Goal: Information Seeking & Learning: Learn about a topic

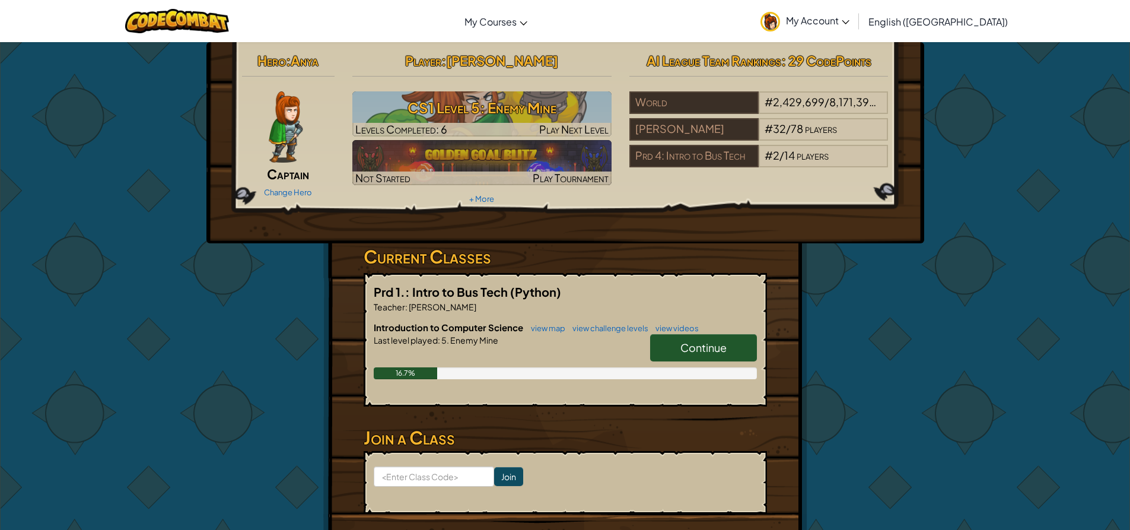
click at [682, 347] on span "Continue" at bounding box center [703, 347] width 46 height 14
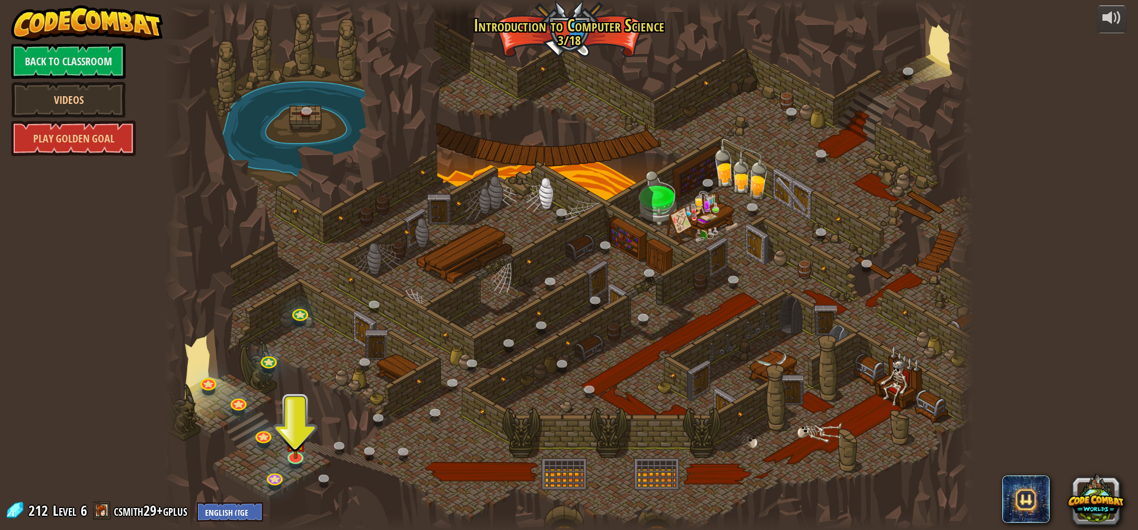
click at [114, 18] on img at bounding box center [87, 23] width 152 height 36
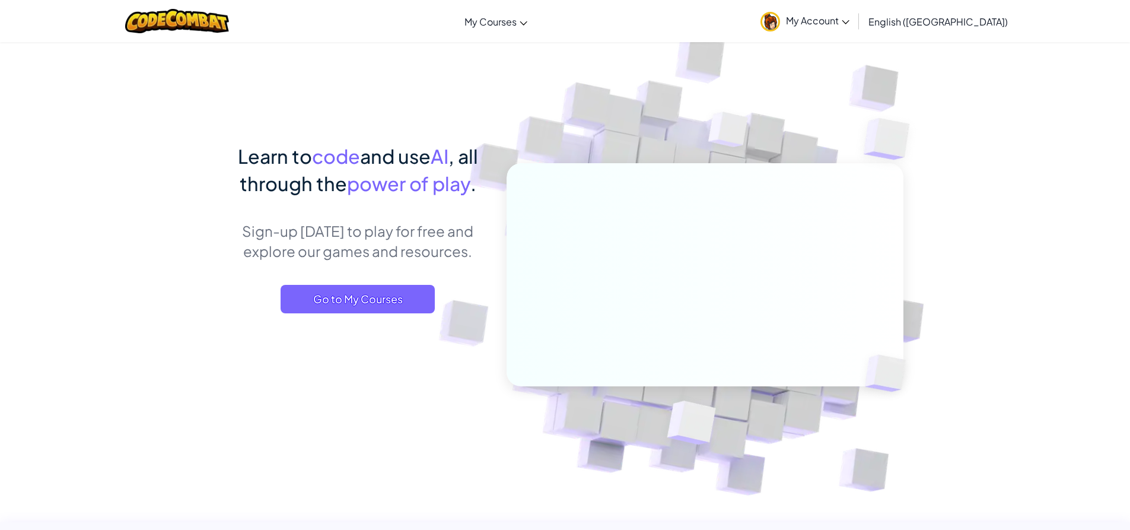
click at [849, 16] on span "My Account" at bounding box center [817, 20] width 63 height 12
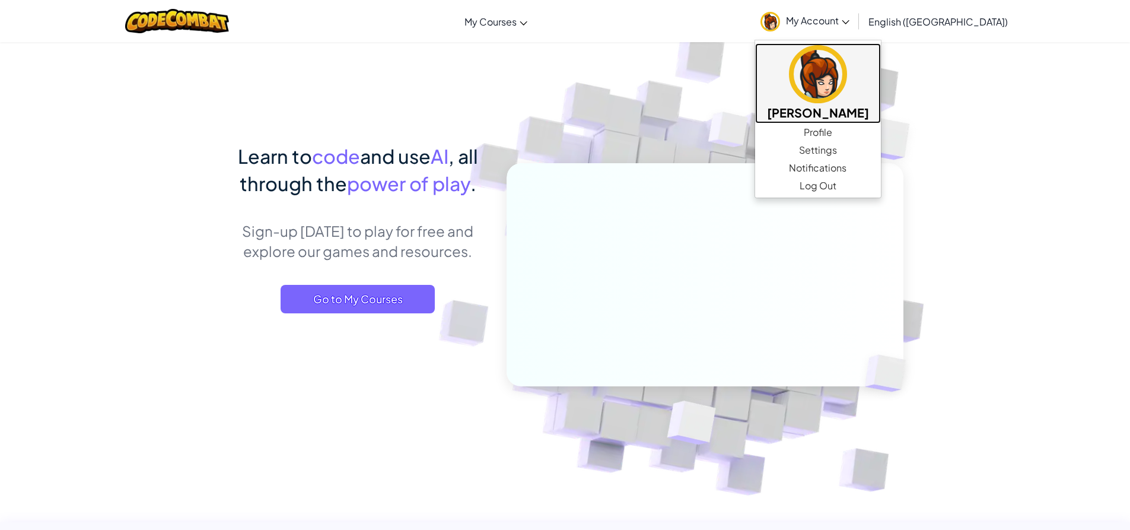
click at [847, 86] on img at bounding box center [818, 74] width 58 height 58
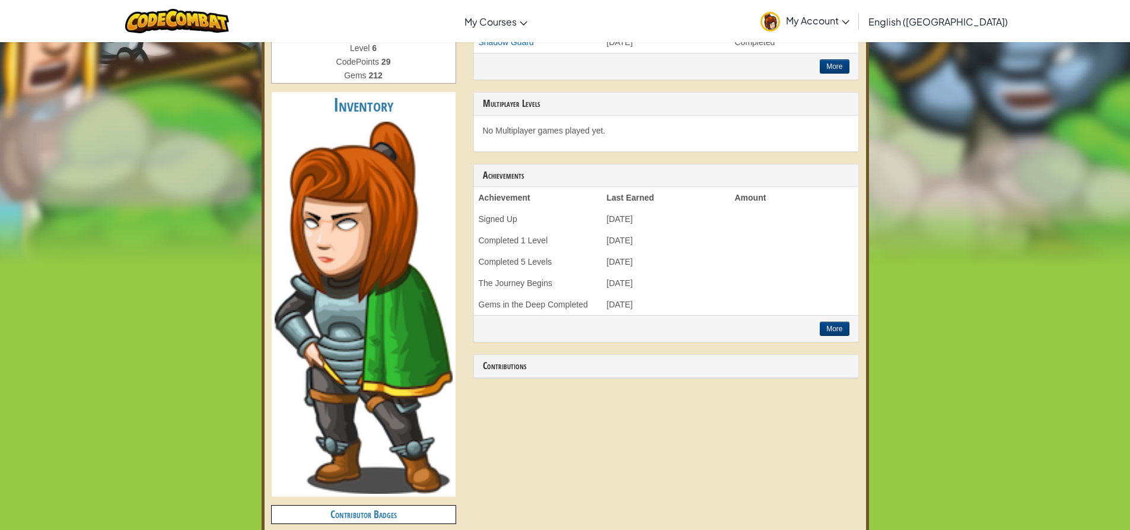
scroll to position [296, 0]
click at [543, 2] on div "Toggle navigation My Courses CodeCombat Classroom Ozaria Classroom AI League Es…" at bounding box center [564, 21] width 1135 height 42
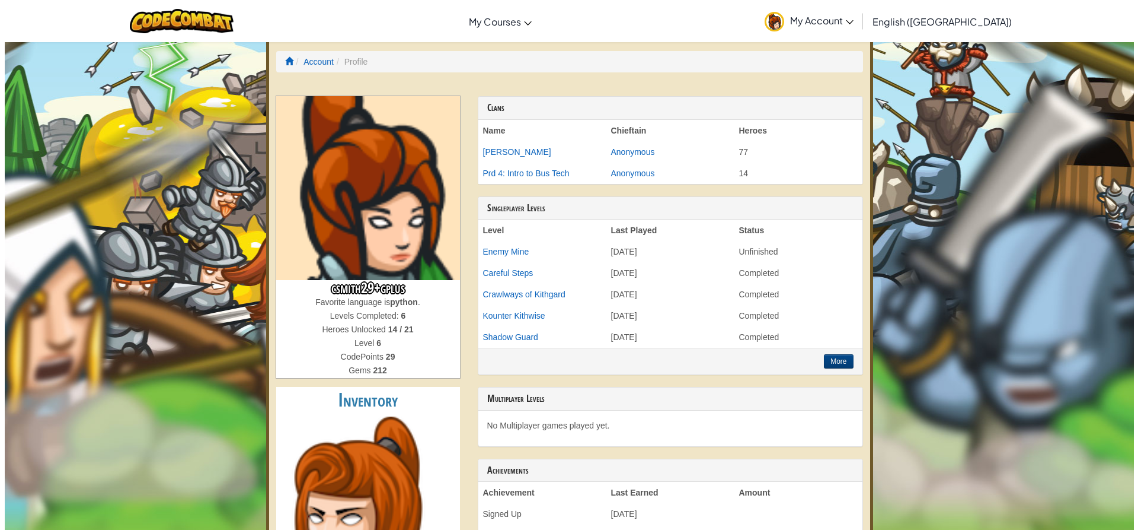
scroll to position [0, 0]
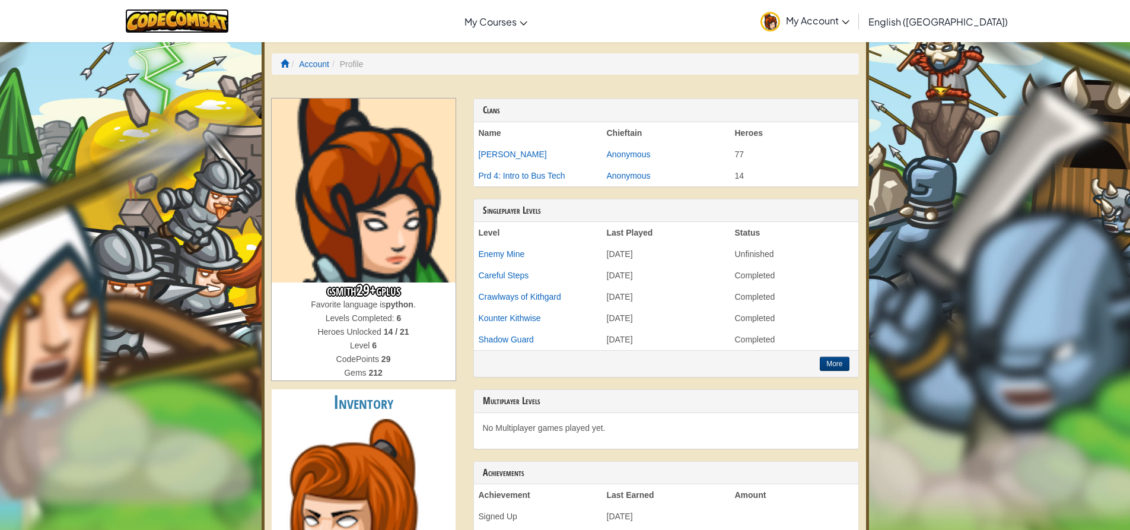
click at [200, 20] on img at bounding box center [177, 21] width 104 height 24
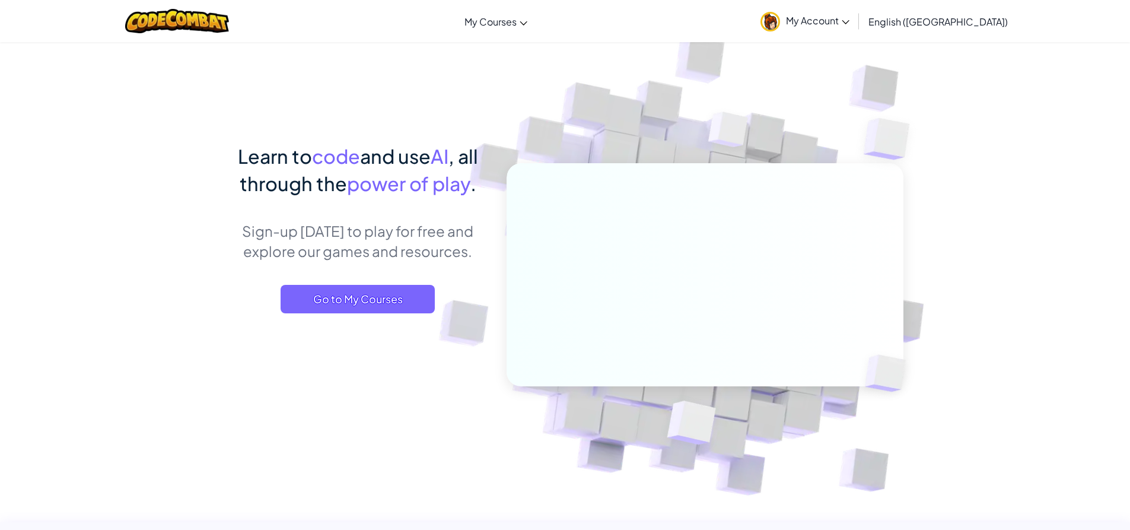
click at [855, 34] on link "My Account" at bounding box center [804, 20] width 101 height 37
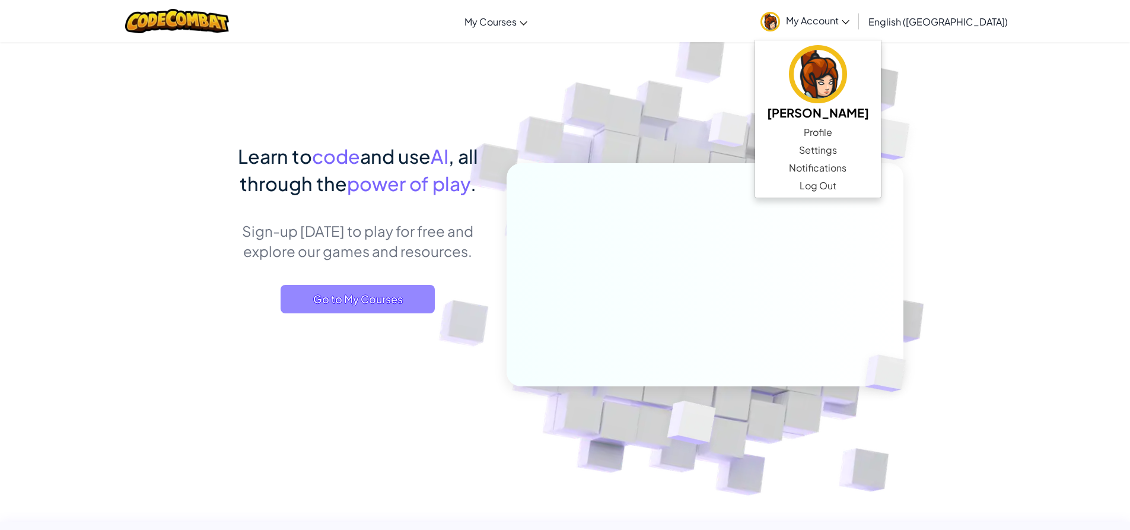
drag, startPoint x: 395, startPoint y: 244, endPoint x: 375, endPoint y: 294, distance: 53.7
click at [375, 289] on div "Learn to code and use AI , all through the power of play . Sign-up [DATE] to pl…" at bounding box center [357, 239] width 261 height 194
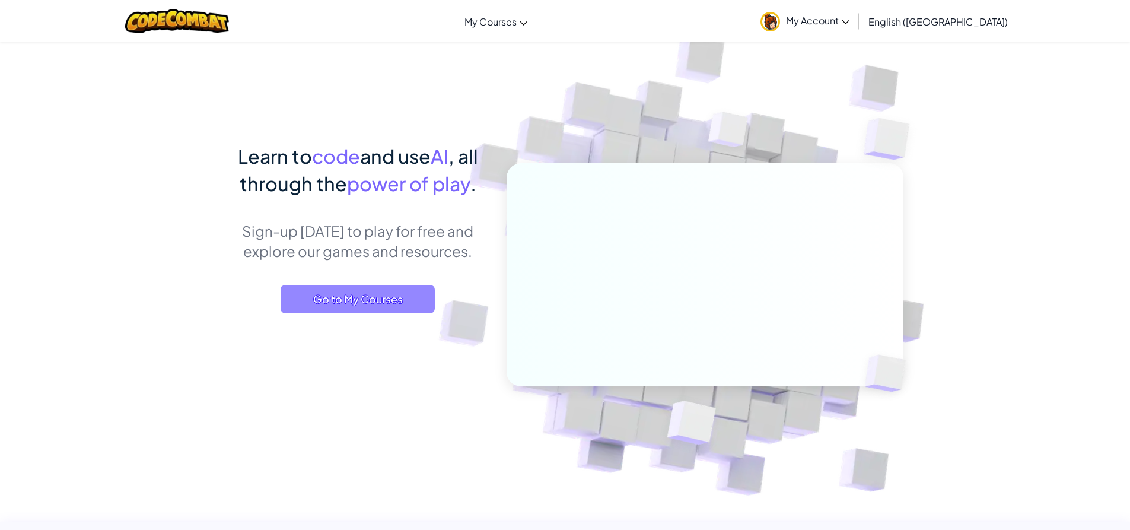
click at [378, 295] on span "Go to My Courses" at bounding box center [357, 299] width 154 height 28
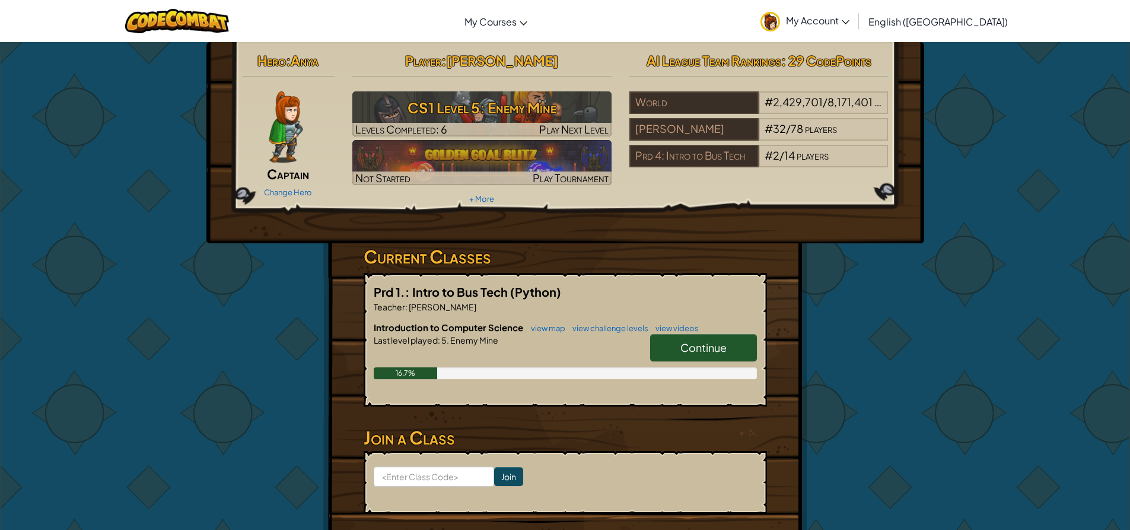
click at [691, 338] on link "Continue" at bounding box center [703, 347] width 107 height 27
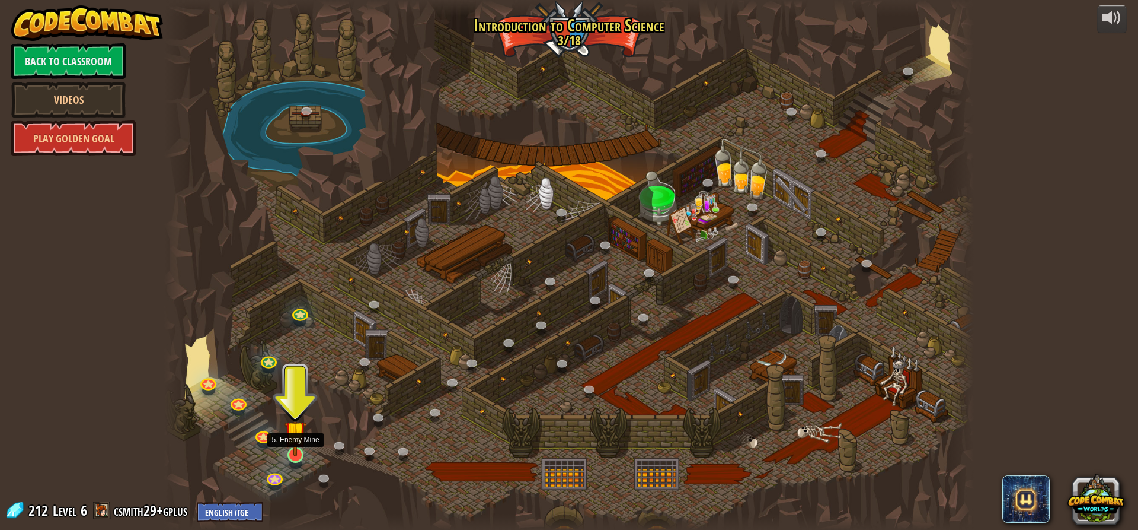
click at [294, 445] on img at bounding box center [295, 431] width 21 height 49
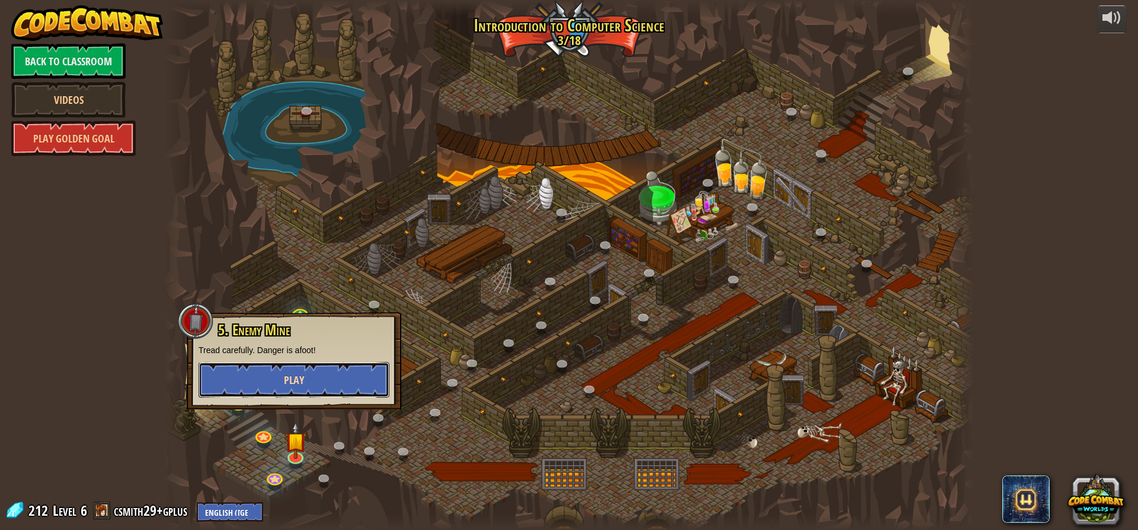
click at [305, 377] on button "Play" at bounding box center [294, 380] width 191 height 36
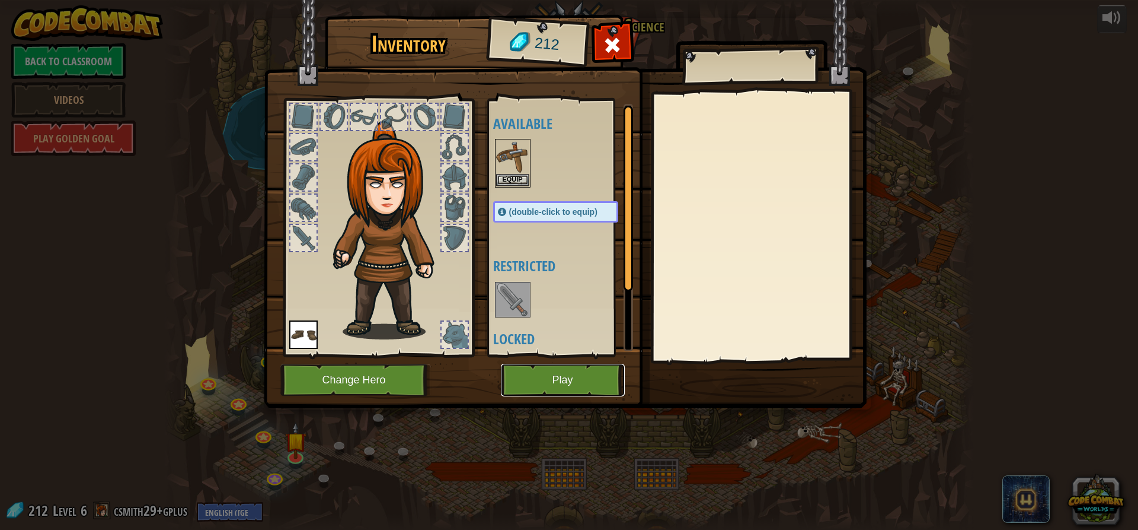
click at [525, 377] on button "Play" at bounding box center [563, 379] width 124 height 33
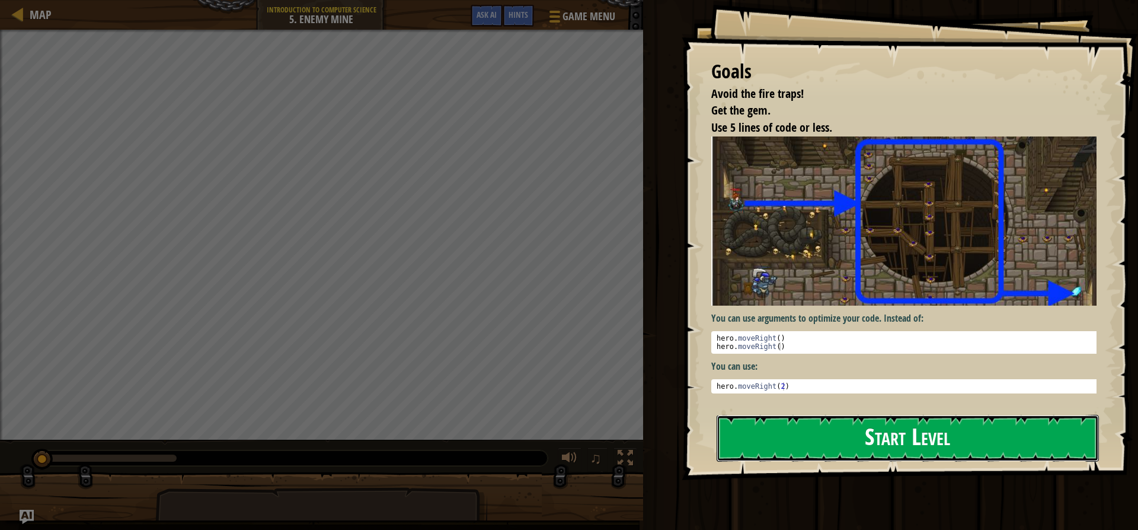
click at [867, 429] on button "Start Level" at bounding box center [908, 437] width 382 height 47
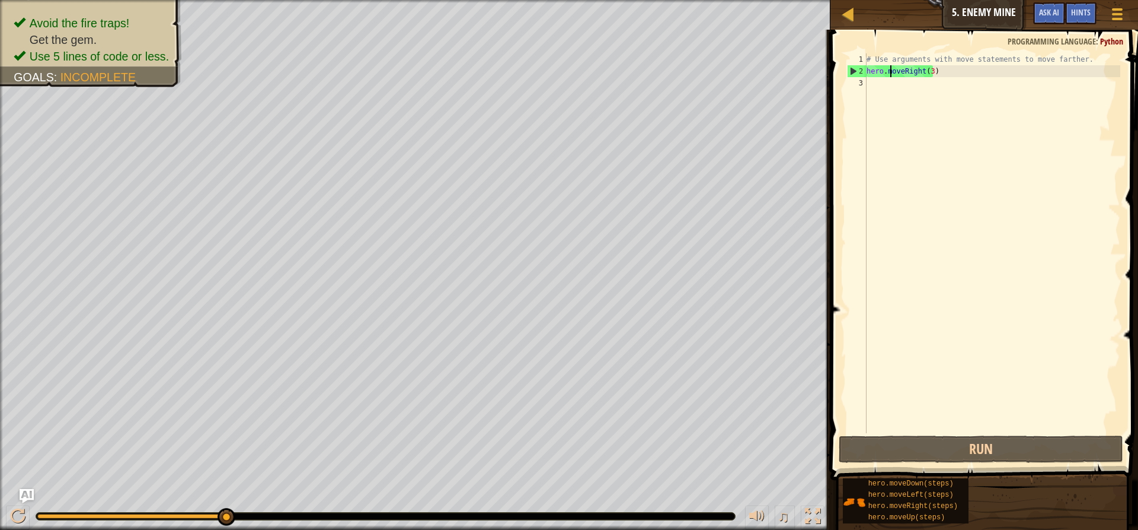
click at [891, 75] on div "# Use arguments with move statements to move farther. hero . moveRight ( 3 )" at bounding box center [993, 254] width 256 height 403
type textarea "hero.moveRight(3)"
click at [979, 75] on div "# Use arguments with move statements to move farther. hero . moveRight ( 3 )" at bounding box center [993, 254] width 256 height 403
click at [896, 91] on div "# Use arguments with move statements to move farther. hero . moveRight ( 3 )" at bounding box center [993, 254] width 256 height 403
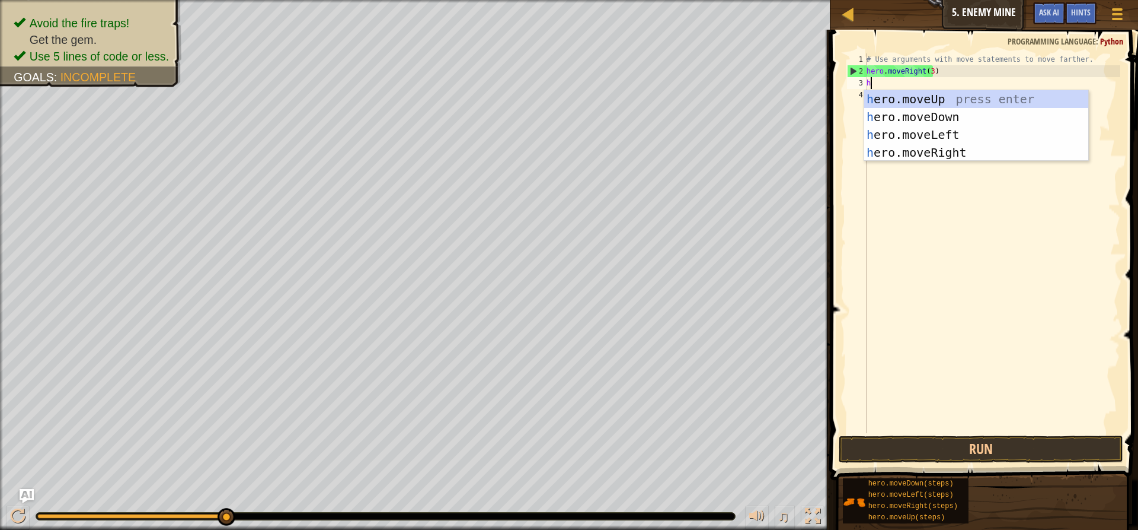
scroll to position [5, 0]
type textarea "her"
click at [925, 137] on div "her o.moveUp press enter her o.moveDown press enter her o.moveLeft press enter …" at bounding box center [977, 143] width 224 height 107
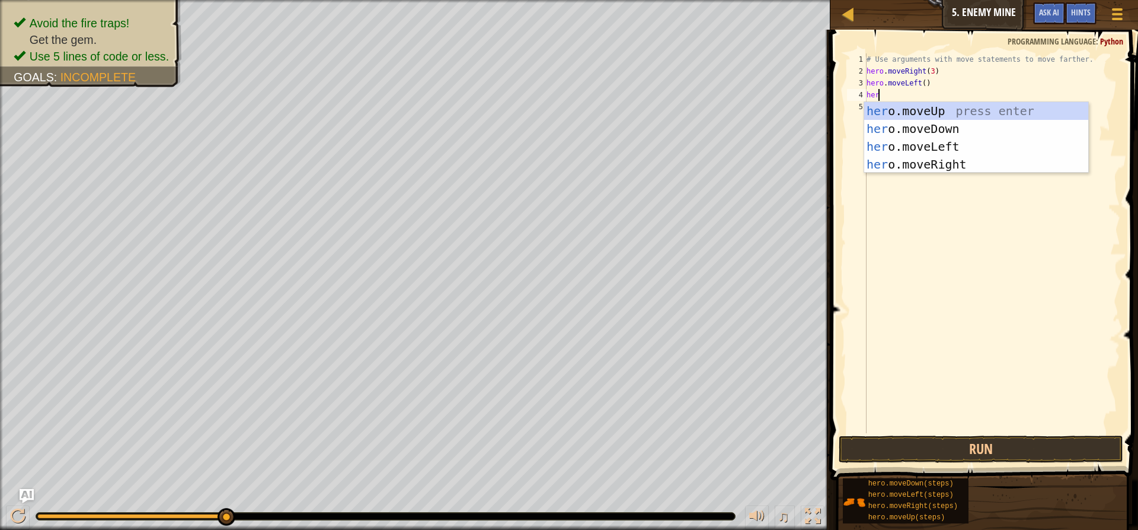
type textarea "hero"
click at [963, 107] on div "hero .moveUp press enter hero .moveDown press enter hero .moveLeft press enter …" at bounding box center [977, 155] width 224 height 107
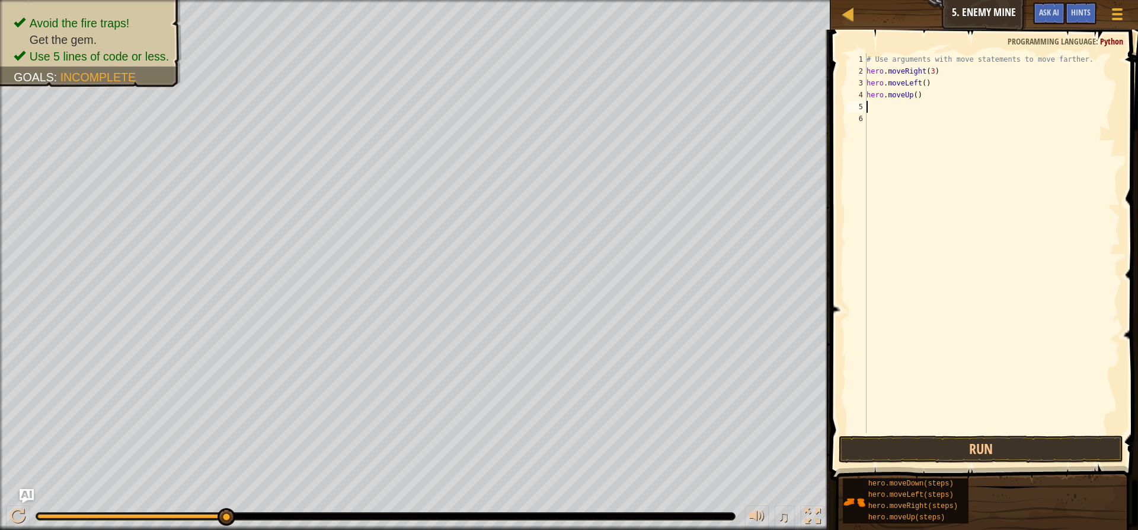
scroll to position [5, 0]
click at [920, 85] on div "# Use arguments with move statements to move farther. hero . moveRight ( 3 ) he…" at bounding box center [993, 254] width 256 height 403
click at [913, 97] on div "# Use arguments with move statements to move farther. hero . moveRight ( 3 ) he…" at bounding box center [993, 254] width 256 height 403
type textarea "hero.moveUp(3)"
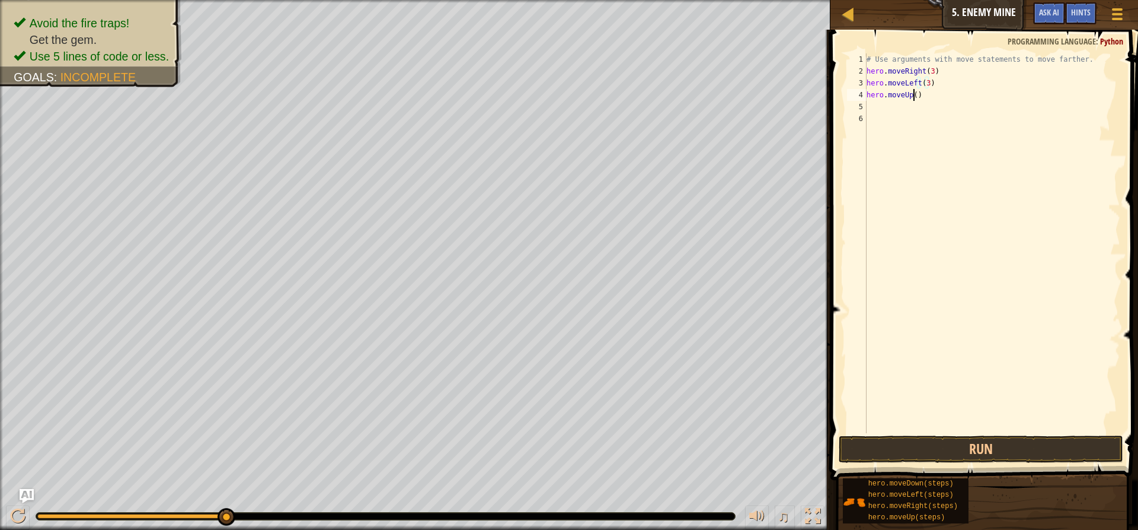
scroll to position [5, 4]
click at [882, 112] on div "# Use arguments with move statements to move farther. hero . moveRight ( 3 ) he…" at bounding box center [993, 254] width 256 height 403
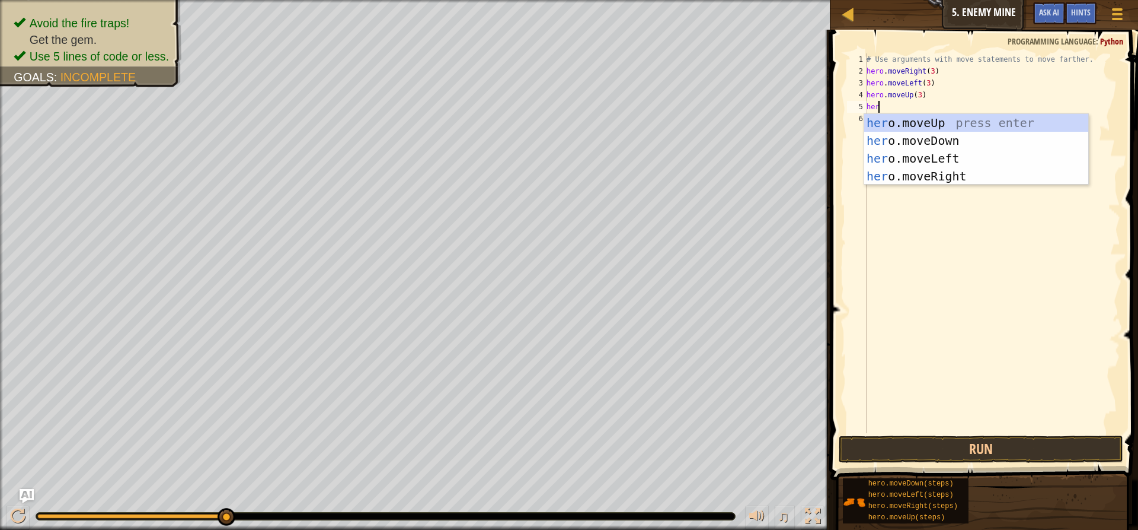
type textarea "hero"
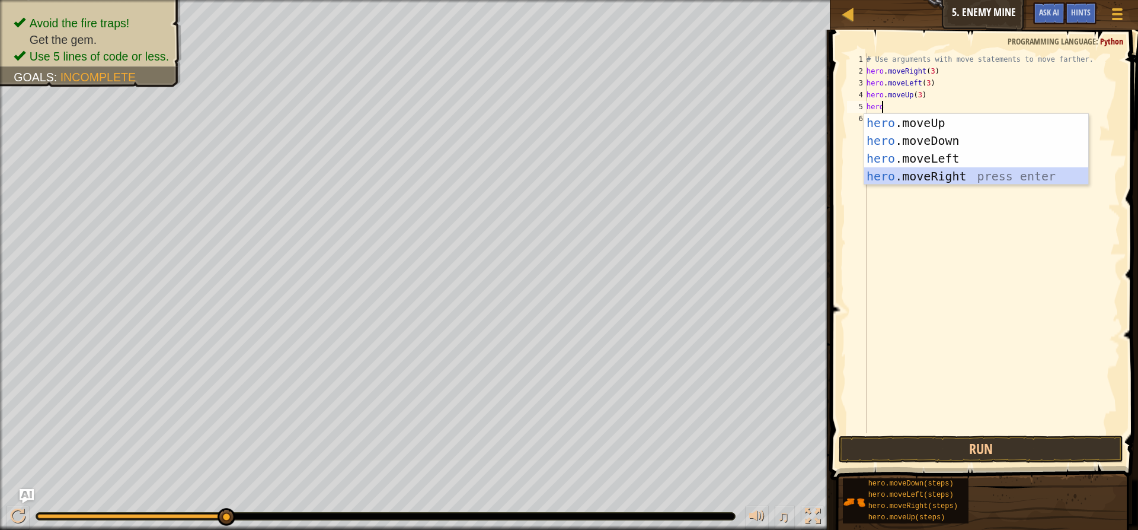
click at [926, 175] on div "hero .moveUp press enter hero .moveDown press enter hero .moveLeft press enter …" at bounding box center [977, 167] width 224 height 107
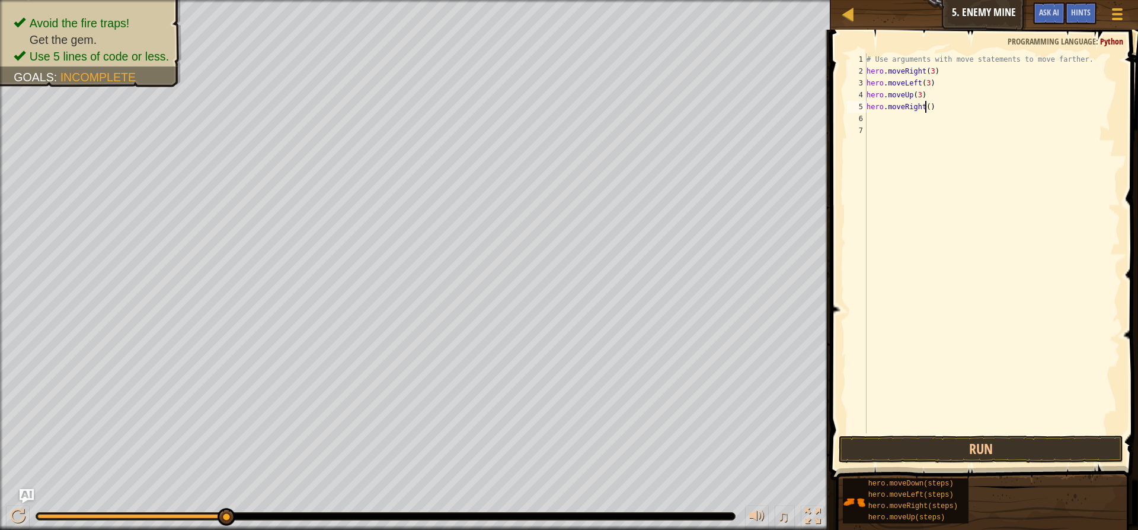
click at [925, 110] on div "# Use arguments with move statements to move farther. hero . moveRight ( 3 ) he…" at bounding box center [993, 254] width 256 height 403
type textarea "hero.moveRight(3)"
click at [904, 119] on div "# Use arguments with move statements to move farther. hero . moveRight ( 3 ) he…" at bounding box center [993, 254] width 256 height 403
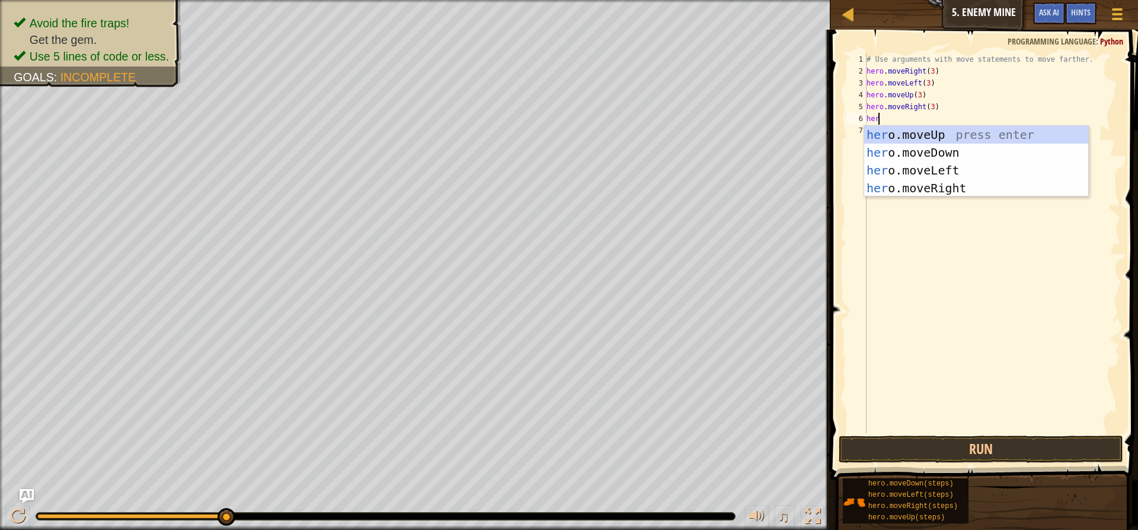
type textarea "hero"
click at [924, 143] on div "hero .moveUp press enter hero .moveDown press enter hero .moveLeft press enter …" at bounding box center [977, 179] width 224 height 107
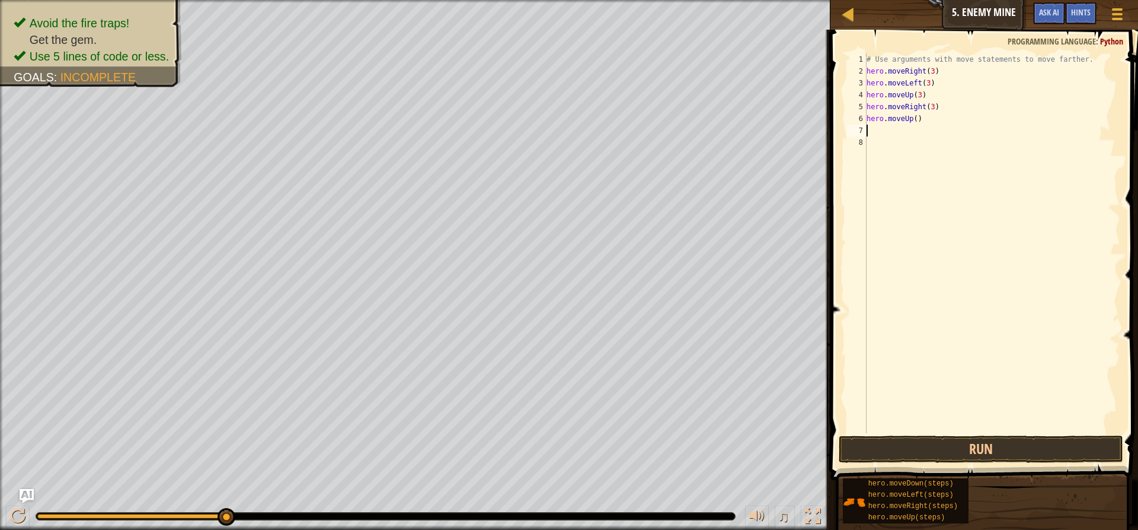
click at [914, 125] on div "# Use arguments with move statements to move farther. hero . moveRight ( 3 ) he…" at bounding box center [993, 254] width 256 height 403
click at [915, 121] on div "# Use arguments with move statements to move farther. hero . moveRight ( 3 ) he…" at bounding box center [993, 254] width 256 height 403
click at [973, 449] on button "Run" at bounding box center [981, 448] width 285 height 27
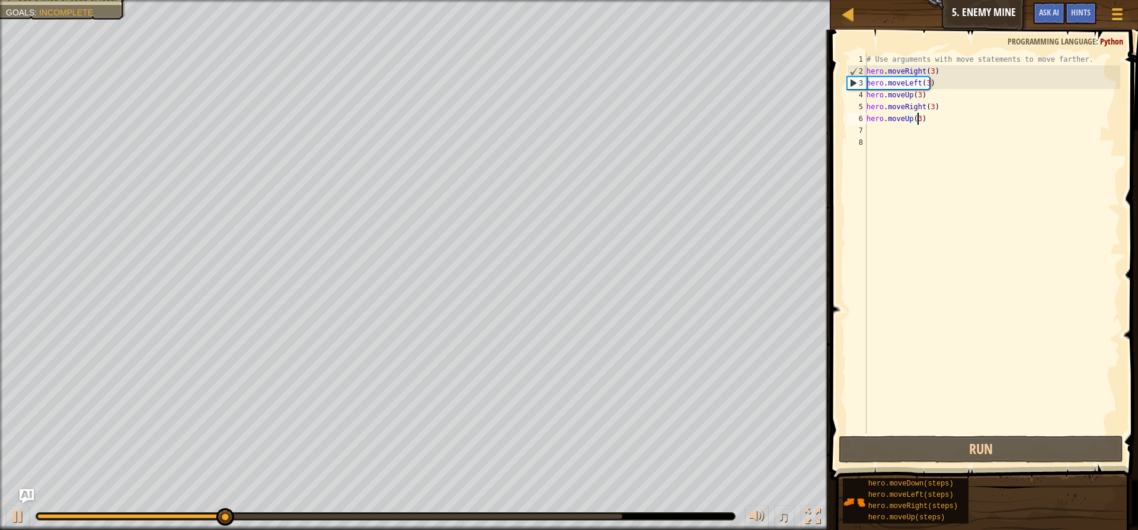
click at [923, 82] on div "# Use arguments with move statements to move farther. hero . moveRight ( 3 ) he…" at bounding box center [993, 254] width 256 height 403
click at [917, 79] on div "# Use arguments with move statements to move farther. hero . moveRight ( 3 ) he…" at bounding box center [993, 254] width 256 height 403
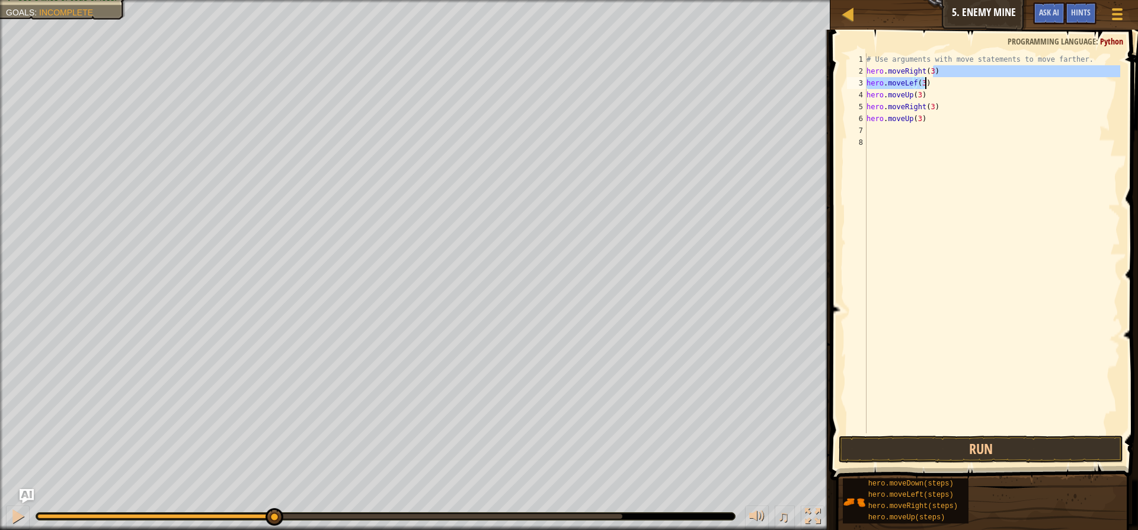
drag, startPoint x: 942, startPoint y: 76, endPoint x: 939, endPoint y: 82, distance: 6.9
click at [939, 82] on div "# Use arguments with move statements to move farther. hero . moveRight ( 3 ) he…" at bounding box center [993, 254] width 256 height 403
click at [939, 82] on div "# Use arguments with move statements to move farther. hero . moveRight ( 3 ) he…" at bounding box center [993, 242] width 256 height 379
drag, startPoint x: 939, startPoint y: 83, endPoint x: 861, endPoint y: 87, distance: 77.8
click at [861, 87] on div "hero.moveLef(3) 1 2 3 4 5 6 7 8 # Use arguments with move statements to move fa…" at bounding box center [983, 242] width 276 height 379
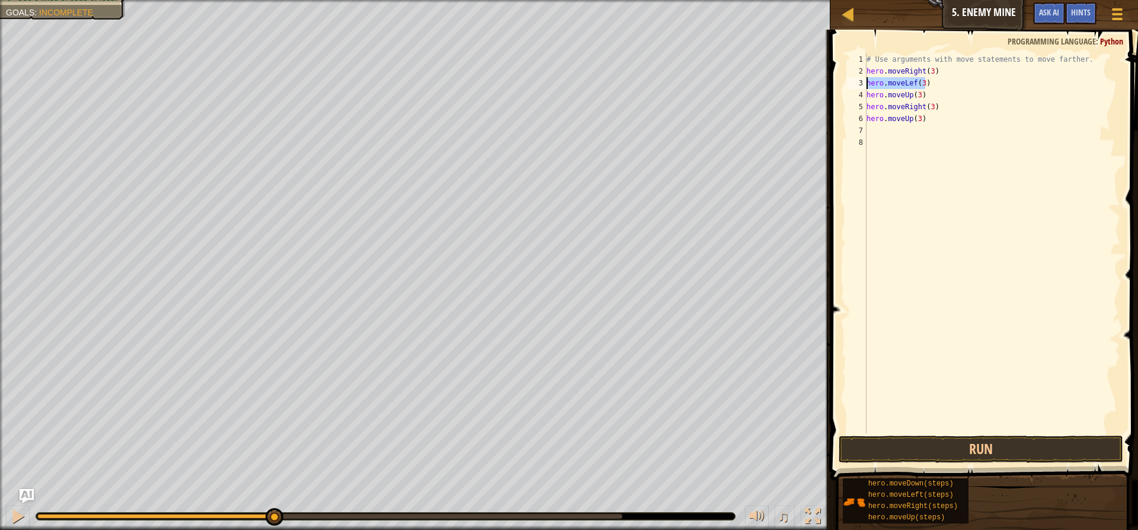
scroll to position [5, 0]
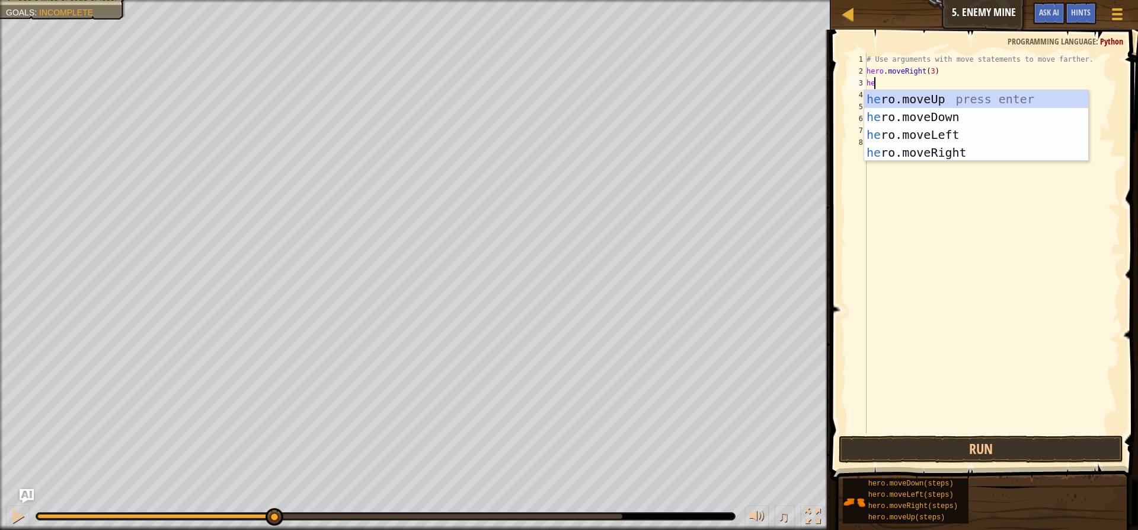
type textarea "her"
click at [910, 133] on div "her o.moveUp press enter her o.moveDown press enter her o.moveLeft press enter …" at bounding box center [977, 143] width 224 height 107
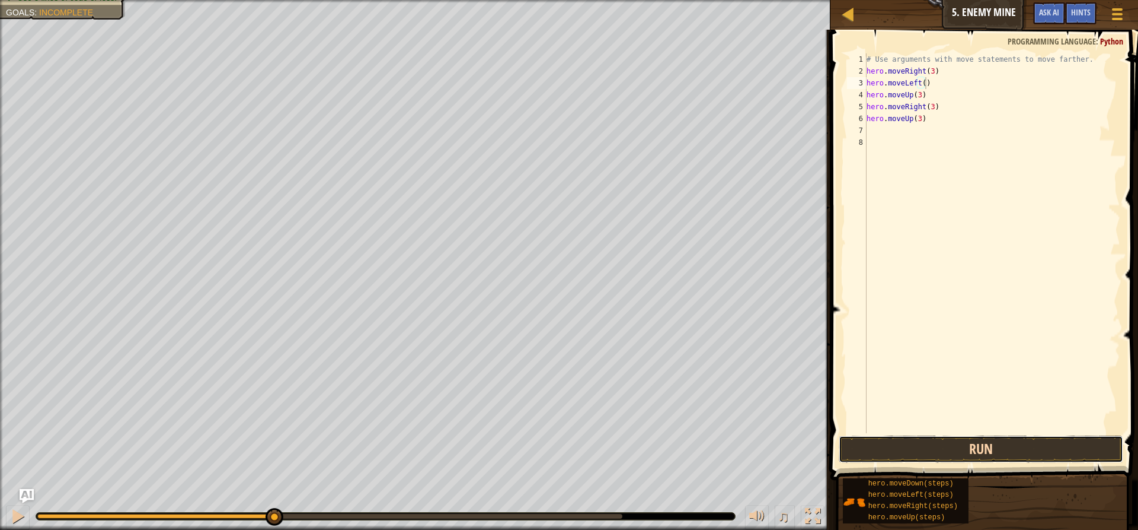
click at [948, 451] on button "Run" at bounding box center [981, 448] width 285 height 27
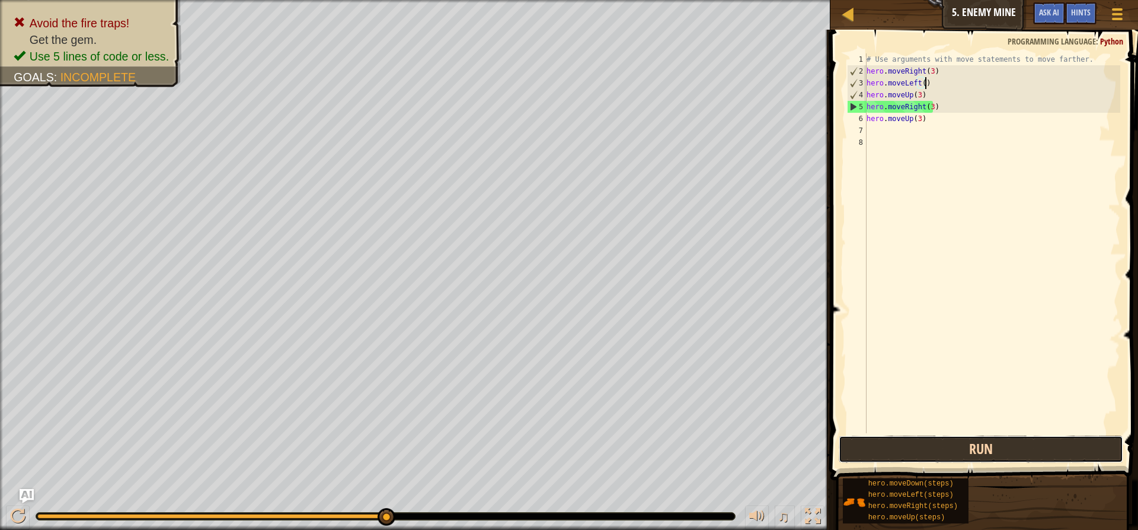
click at [985, 455] on button "Run" at bounding box center [981, 448] width 285 height 27
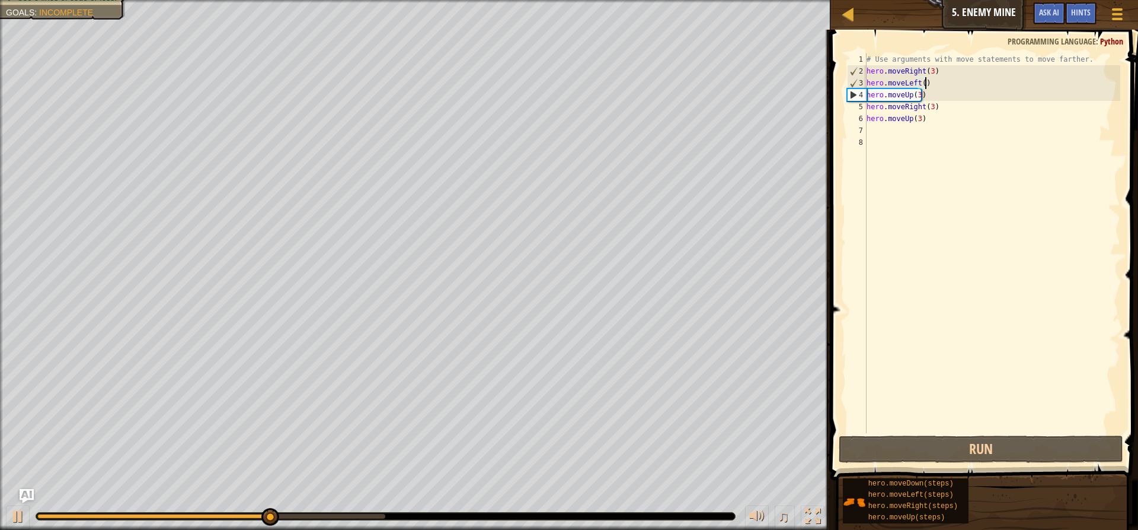
click at [921, 82] on div "# Use arguments with move statements to move farther. hero . moveRight ( 3 ) he…" at bounding box center [993, 254] width 256 height 403
click at [926, 95] on div "# Use arguments with move statements to move farther. hero . moveRight ( 3 ) he…" at bounding box center [993, 254] width 256 height 403
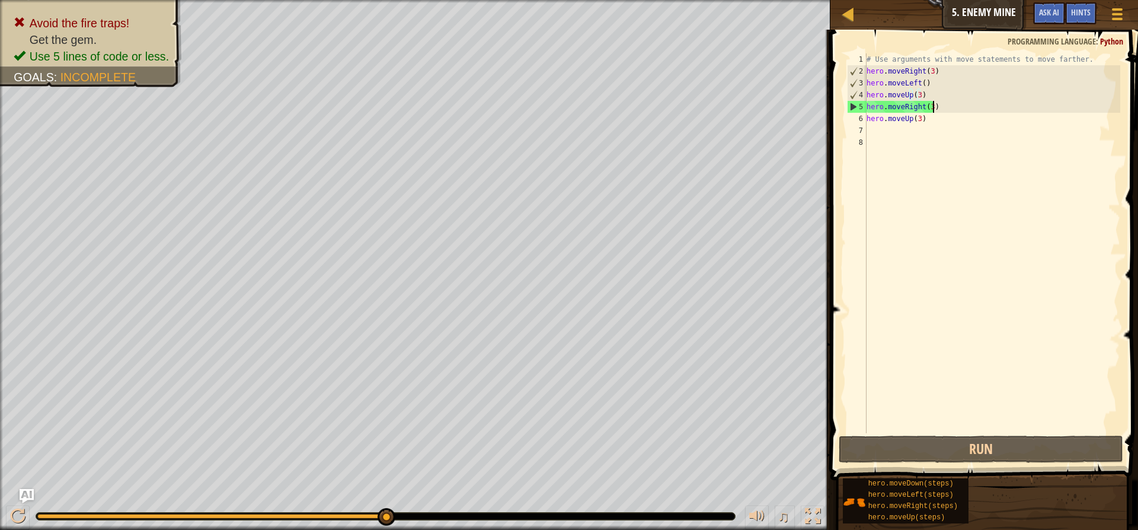
click at [932, 109] on div "# Use arguments with move statements to move farther. hero . moveRight ( 3 ) he…" at bounding box center [993, 254] width 256 height 403
click at [824, 92] on div "Map Introduction to Computer Science 5. Enemy Mine Game Menu Done Hints Ask AI …" at bounding box center [569, 265] width 1138 height 530
type textarea "hero.moveUp(3)"
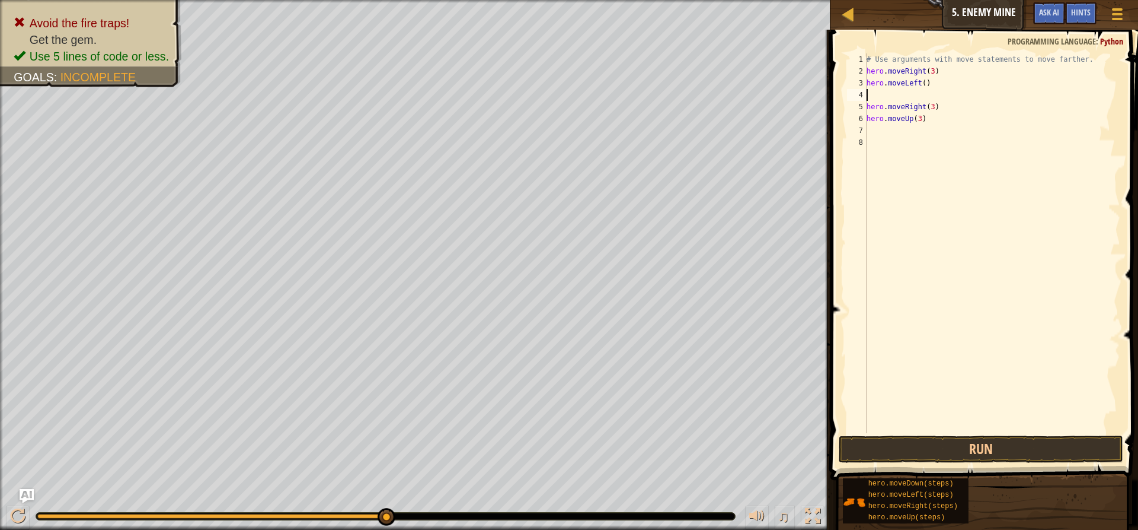
click at [939, 144] on div "# Use arguments with move statements to move farther. hero . moveRight ( 3 ) he…" at bounding box center [993, 254] width 256 height 403
click at [876, 95] on div "# Use arguments with move statements to move farther. hero . moveRight ( 3 ) he…" at bounding box center [993, 254] width 256 height 403
click at [956, 446] on button "Run" at bounding box center [981, 448] width 285 height 27
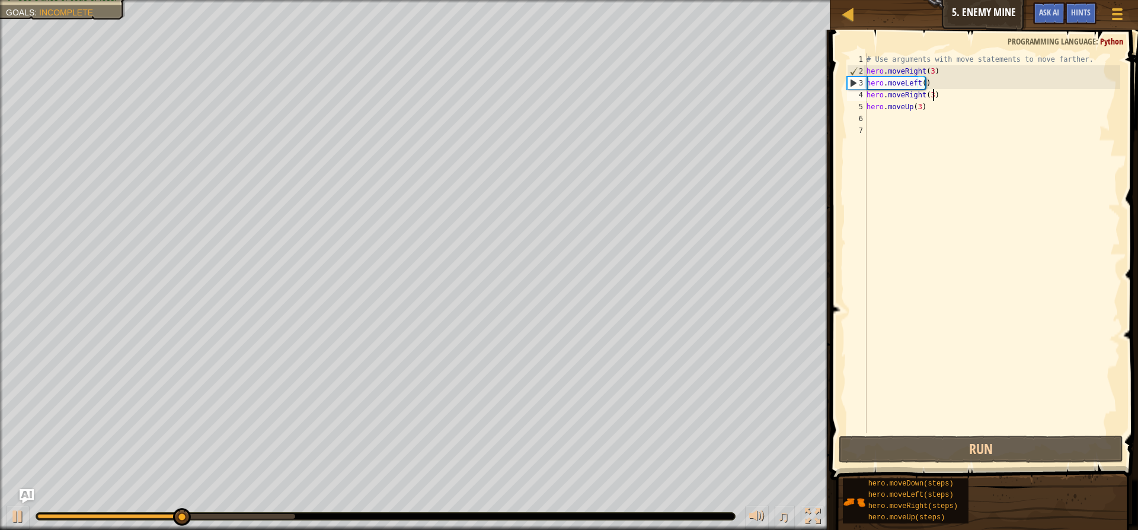
click at [933, 89] on div "# Use arguments with move statements to move farther. hero . moveRight ( 3 ) he…" at bounding box center [993, 254] width 256 height 403
click at [930, 95] on div "# Use arguments with move statements to move farther. hero . moveRight ( 3 ) he…" at bounding box center [993, 254] width 256 height 403
click at [929, 78] on div "# Use arguments with move statements to move farther. hero . moveRight ( 3 ) he…" at bounding box center [993, 254] width 256 height 403
type textarea "hero.moveLeft()"
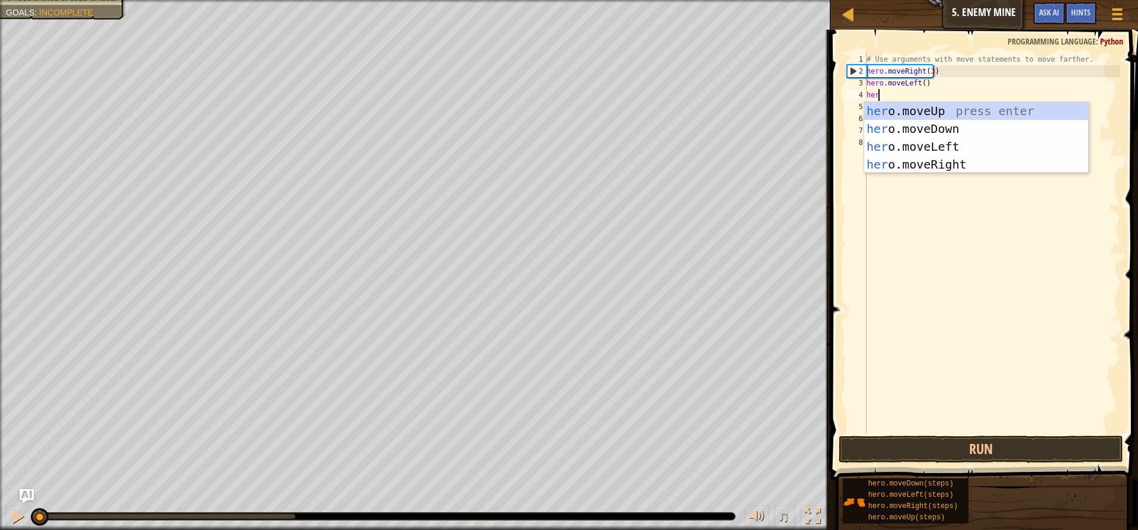
drag, startPoint x: 247, startPoint y: 515, endPoint x: 0, endPoint y: 525, distance: 246.9
click at [1, 527] on div "♫" at bounding box center [415, 513] width 831 height 36
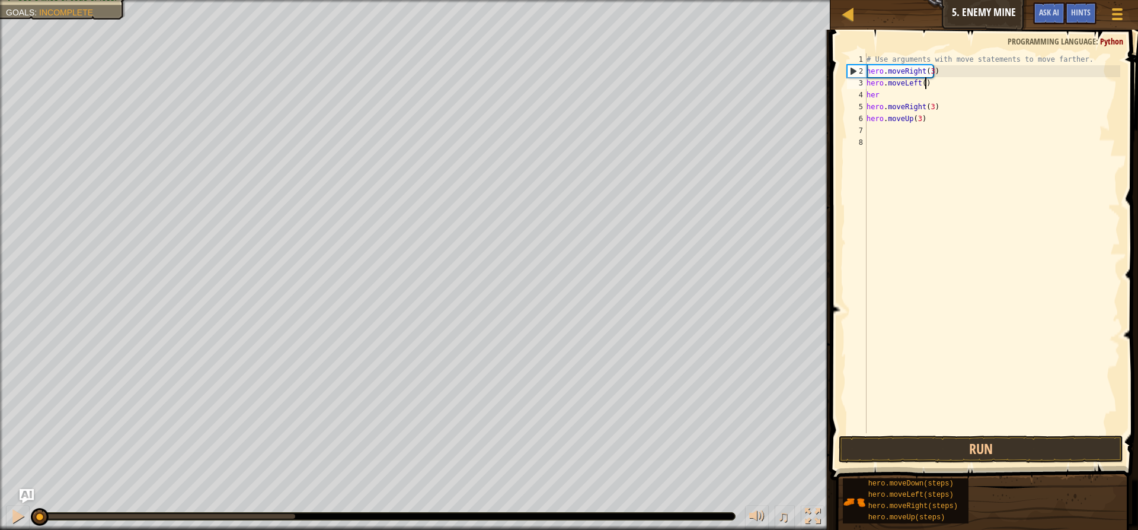
click at [935, 82] on div "# Use arguments with move statements to move farther. hero . moveRight ( 3 ) he…" at bounding box center [993, 254] width 256 height 403
click at [946, 71] on div "# Use arguments with move statements to move farther. hero . moveRight ( 3 ) he…" at bounding box center [993, 254] width 256 height 403
type textarea "hero.moveRight(3)"
click at [863, 444] on button "Run" at bounding box center [981, 448] width 285 height 27
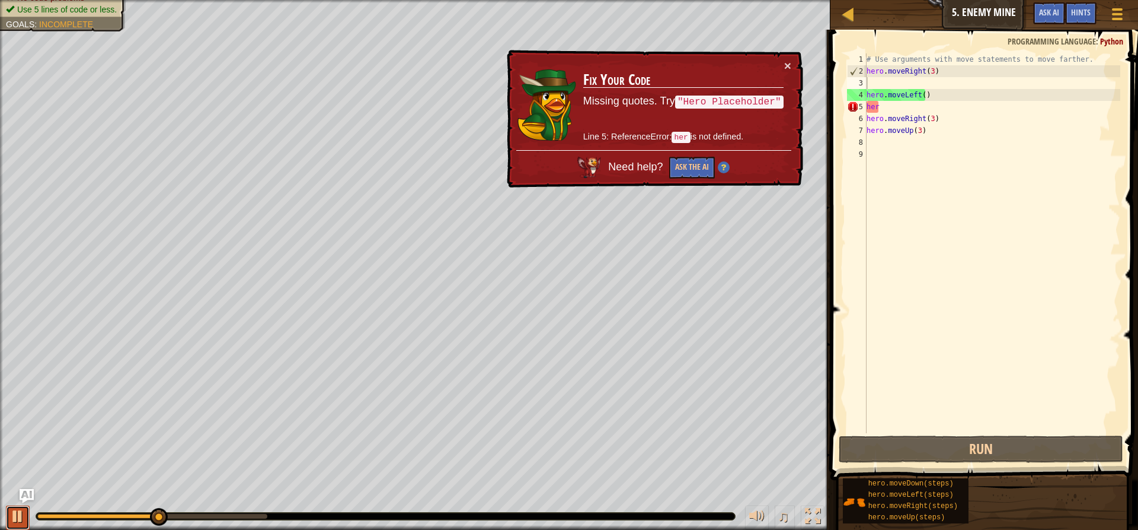
click at [15, 508] on div at bounding box center [17, 515] width 15 height 15
click at [951, 106] on div "# Use arguments with move statements to move farther. hero . moveRight ( 3 ) he…" at bounding box center [993, 254] width 256 height 403
type textarea "her"
click at [999, 186] on div "# Use arguments with move statements to move farther. hero . moveRight ( 3 ) he…" at bounding box center [993, 254] width 256 height 403
click at [971, 109] on div "# Use arguments with move statements to move farther. hero . moveRight ( 3 ) he…" at bounding box center [993, 254] width 256 height 403
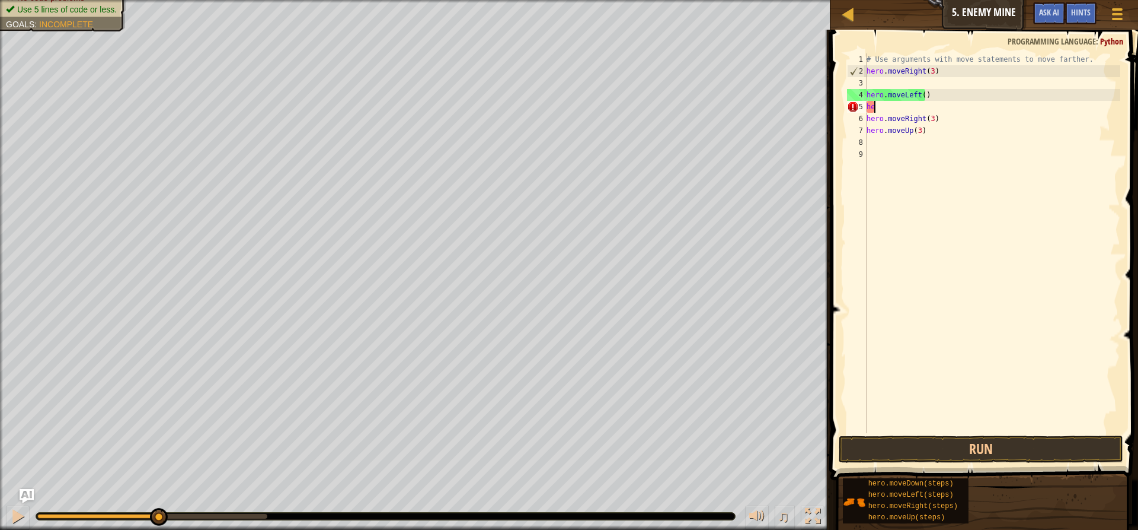
type textarea "h"
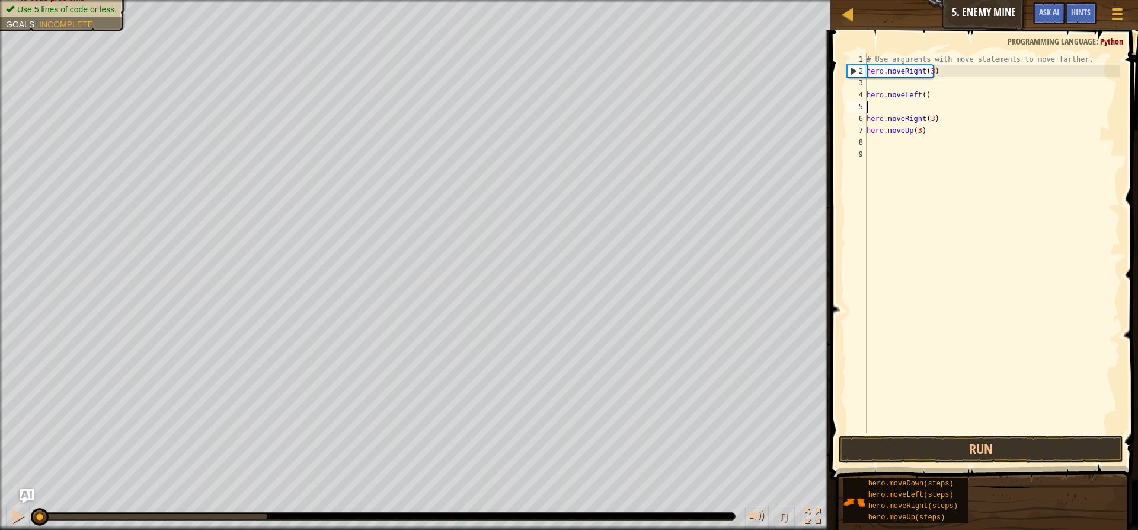
drag, startPoint x: 159, startPoint y: 515, endPoint x: 0, endPoint y: 529, distance: 159.5
click at [0, 529] on div "♫" at bounding box center [415, 513] width 831 height 36
click at [21, 518] on div at bounding box center [17, 515] width 15 height 15
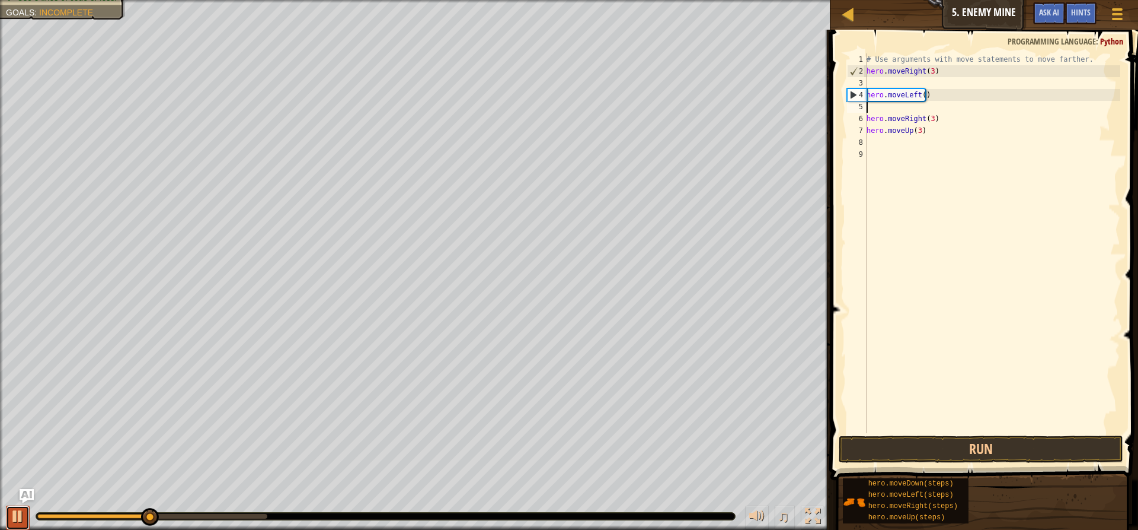
click at [21, 518] on div at bounding box center [17, 515] width 15 height 15
click at [905, 86] on div "# Use arguments with move statements to move farther. hero . moveRight ( 3 ) he…" at bounding box center [993, 254] width 256 height 403
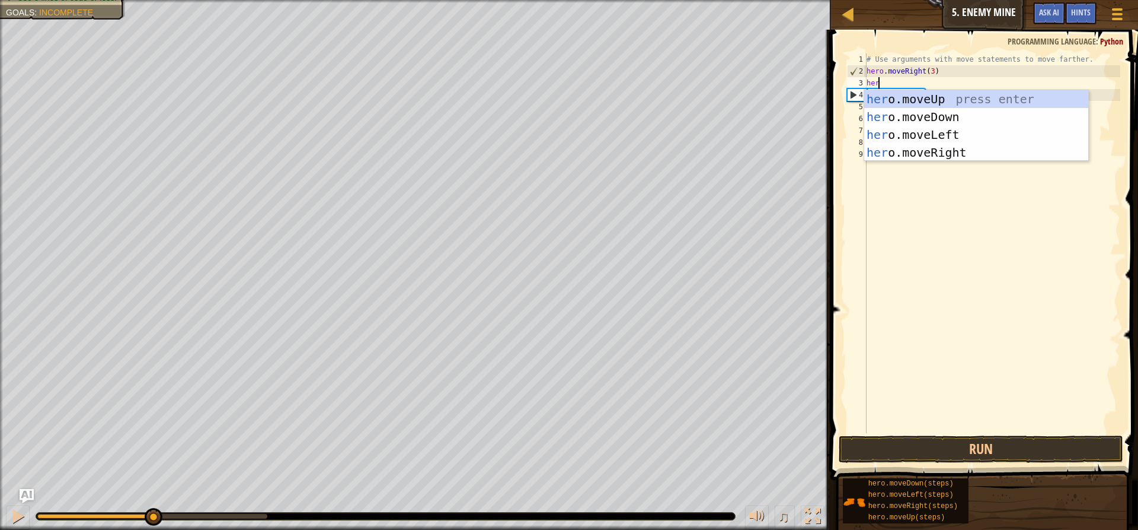
type textarea "hero"
click at [948, 100] on div "hero .moveUp press enter hero .moveDown press enter hero .moveLeft press enter …" at bounding box center [977, 143] width 224 height 107
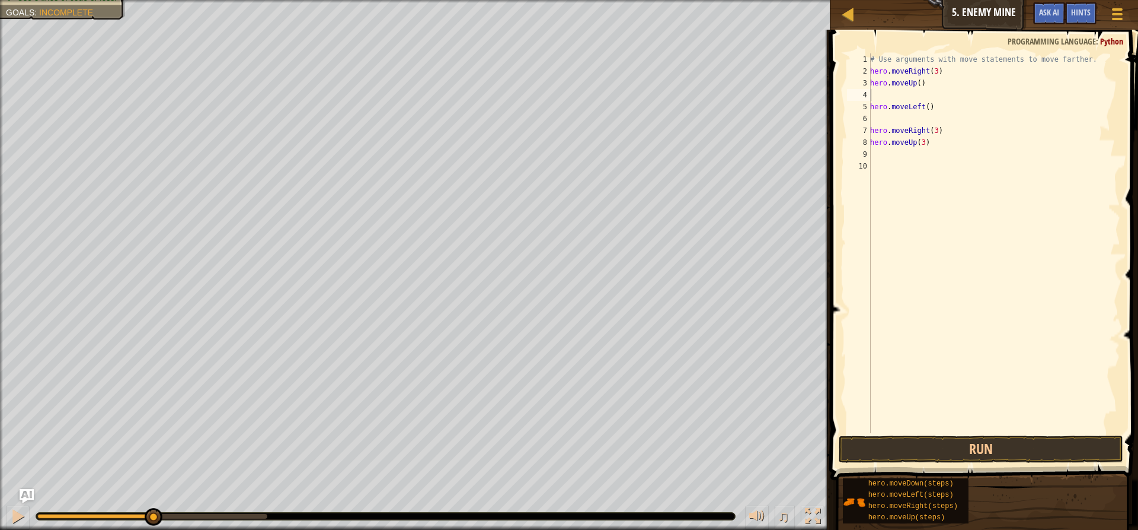
scroll to position [5, 0]
click at [884, 437] on button "Run" at bounding box center [981, 448] width 285 height 27
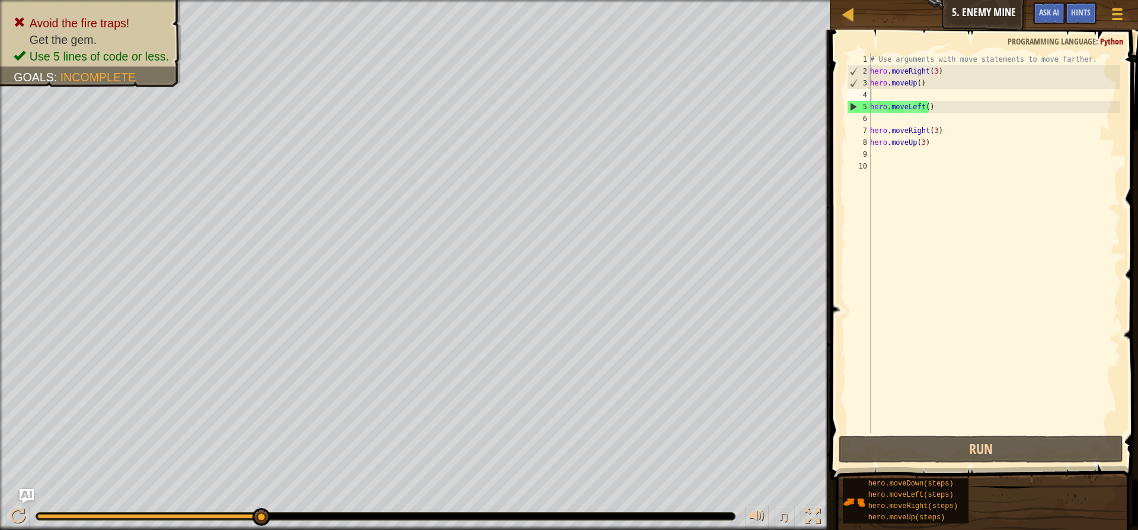
click at [909, 98] on div "# Use arguments with move statements to move farther. hero . moveRight ( 3 ) he…" at bounding box center [994, 254] width 253 height 403
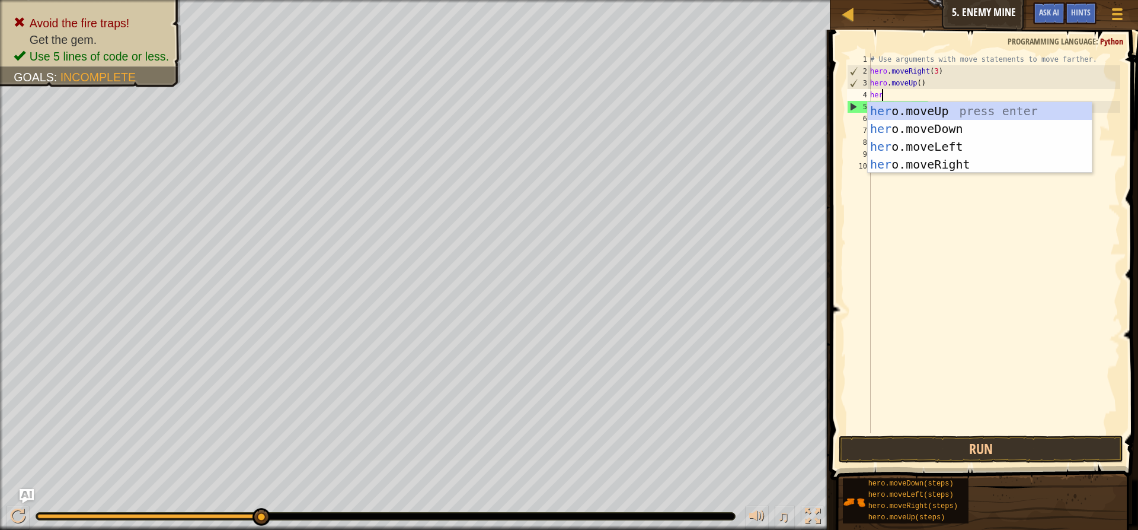
scroll to position [5, 1]
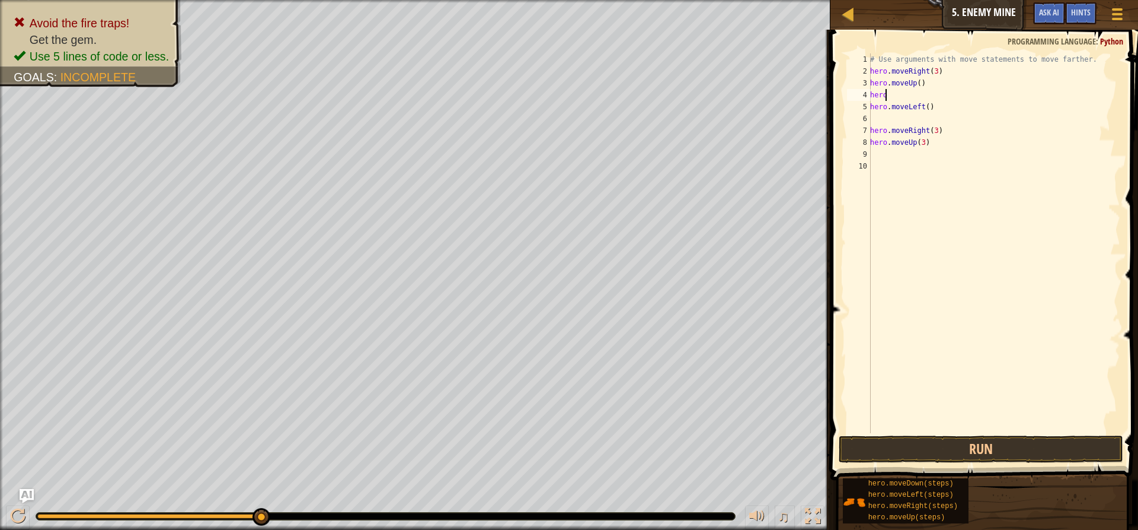
click at [909, 98] on div "# Use arguments with move statements to move farther. hero . moveRight ( 3 ) he…" at bounding box center [994, 254] width 253 height 403
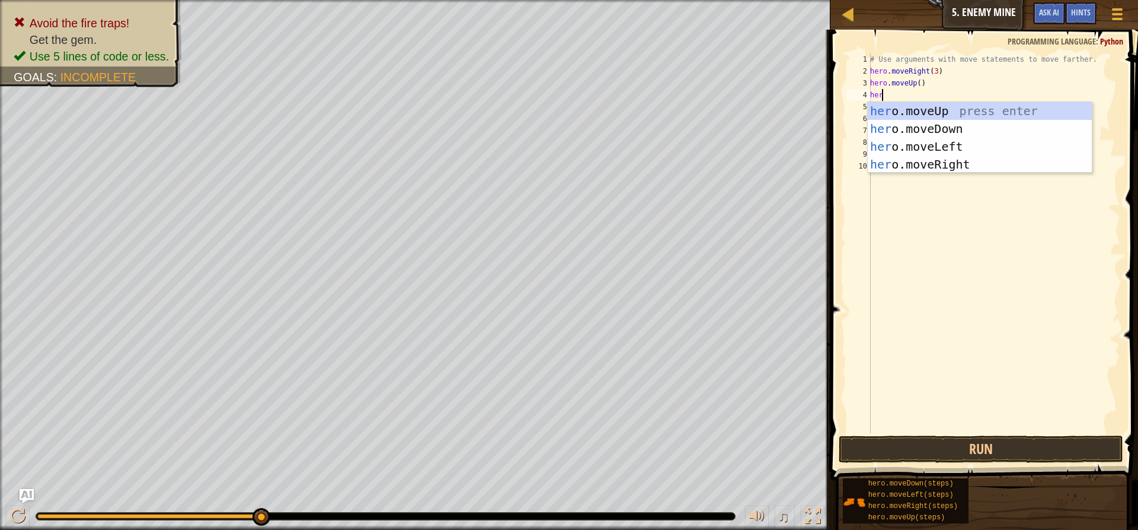
type textarea "hero"
click at [948, 161] on div "hero .moveUp press enter hero .moveDown press enter hero .moveLeft press enter …" at bounding box center [980, 155] width 224 height 107
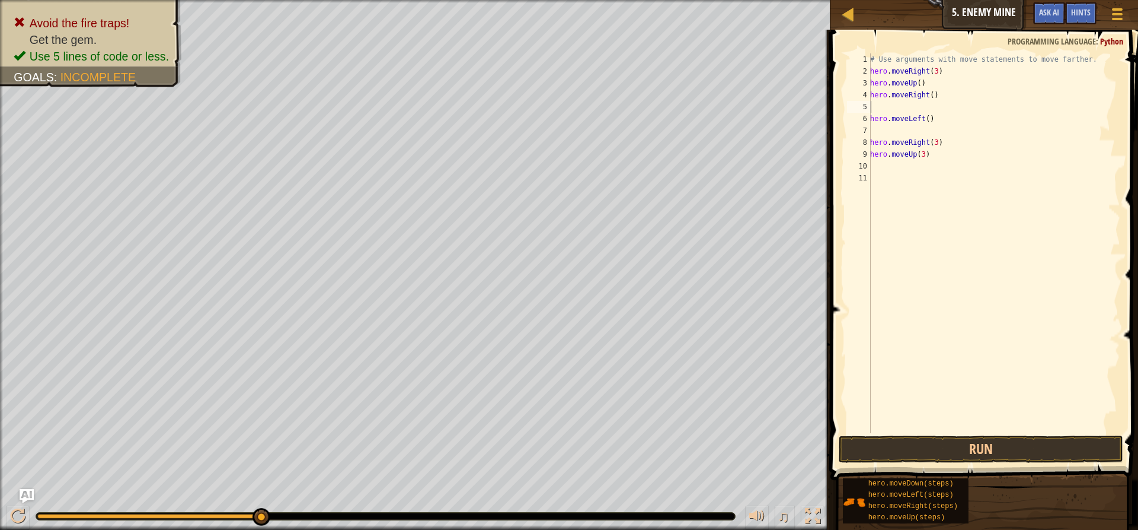
click at [921, 110] on div "# Use arguments with move statements to move farther. hero . moveRight ( 3 ) he…" at bounding box center [994, 254] width 253 height 403
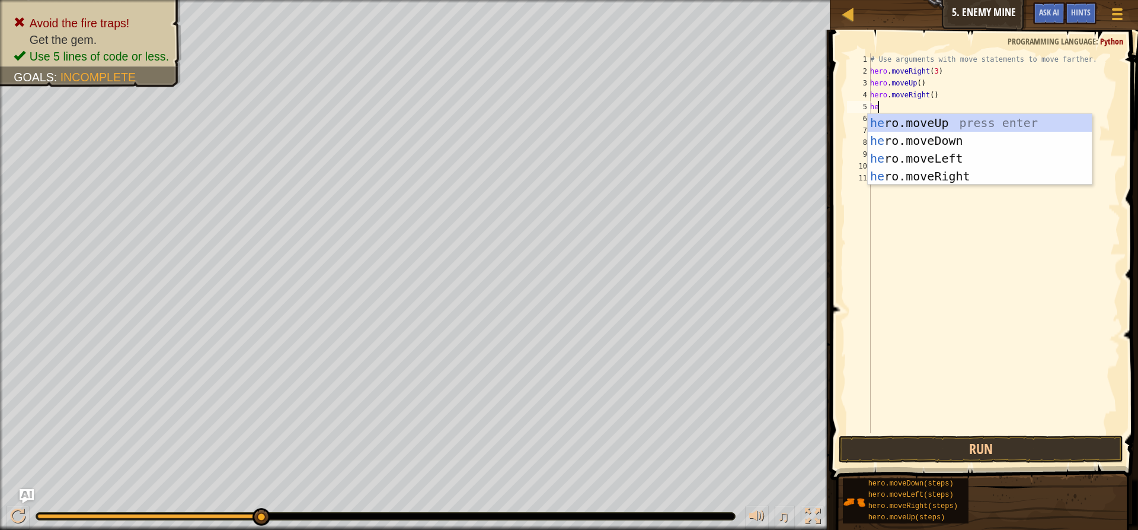
type textarea "her"
click at [932, 121] on div "her o.moveUp press enter her o.moveDown press enter her o.moveLeft press enter …" at bounding box center [980, 167] width 224 height 107
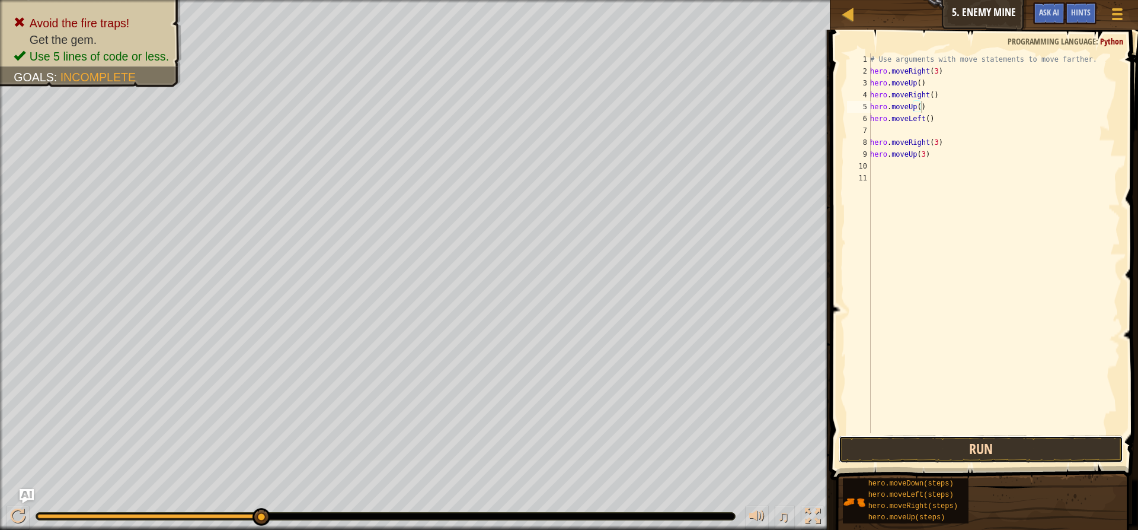
click at [923, 457] on button "Run" at bounding box center [981, 448] width 285 height 27
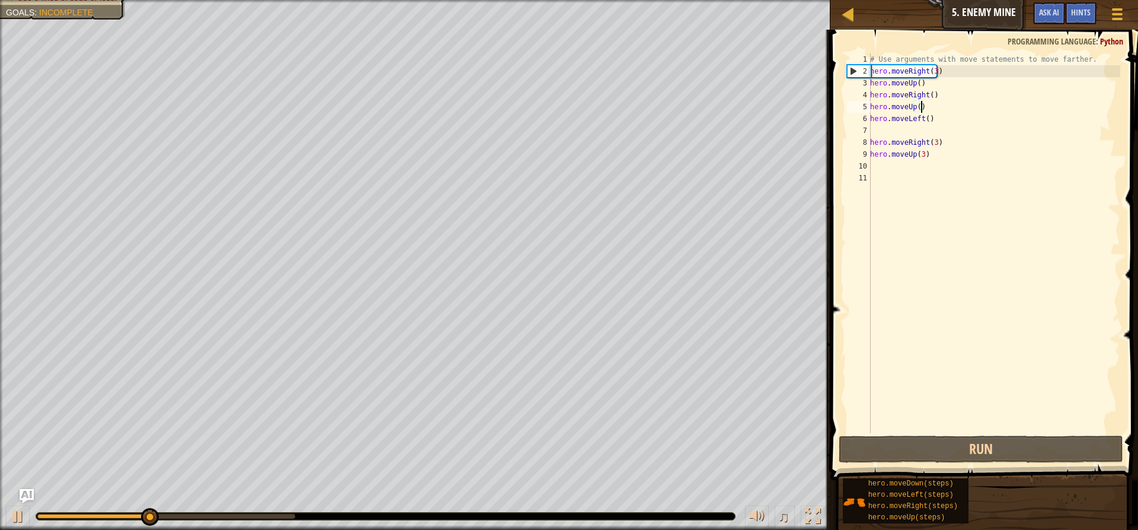
click at [934, 119] on div "# Use arguments with move statements to move farther. hero . moveRight ( 3 ) he…" at bounding box center [994, 254] width 253 height 403
type textarea "hero.moveLeft()"
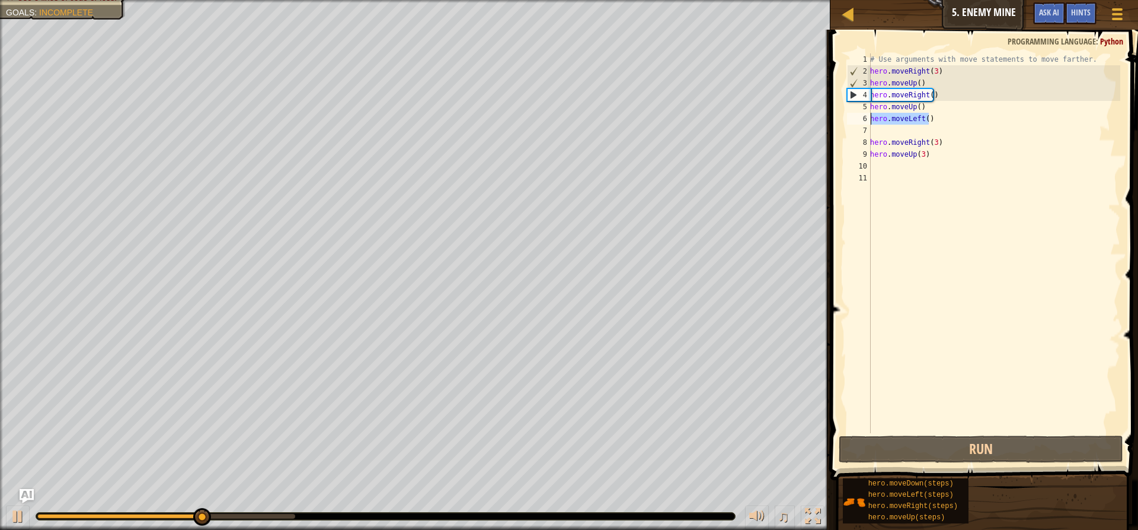
drag, startPoint x: 931, startPoint y: 119, endPoint x: 859, endPoint y: 123, distance: 72.5
click at [859, 123] on div "hero.moveLeft() 1 2 3 4 5 6 7 8 9 10 11 # Use arguments with move statements to…" at bounding box center [983, 242] width 276 height 379
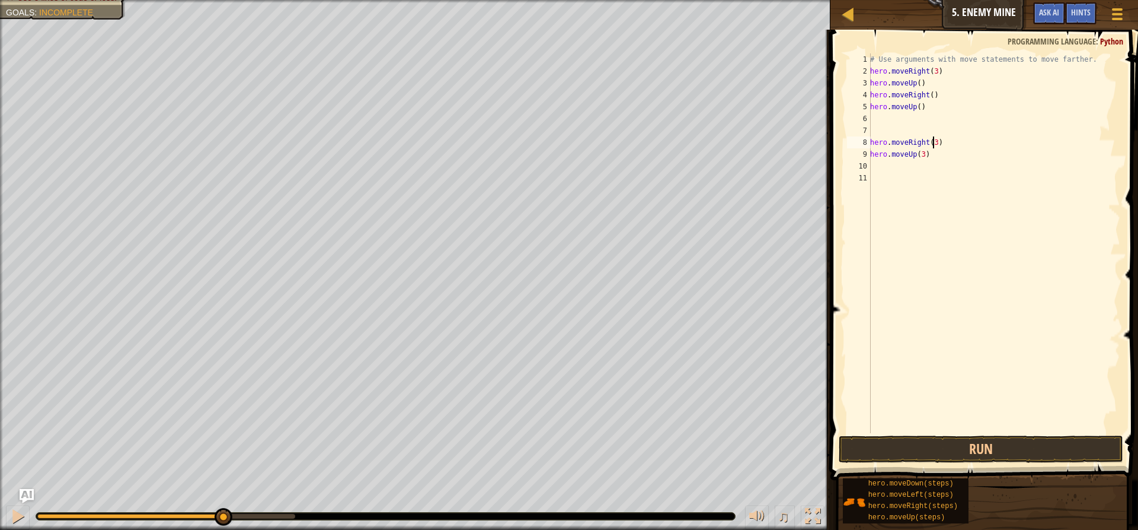
click at [932, 143] on div "# Use arguments with move statements to move farther. hero . moveRight ( 3 ) he…" at bounding box center [994, 254] width 253 height 403
click at [923, 157] on div "# Use arguments with move statements to move farther. hero . moveRight ( 3 ) he…" at bounding box center [994, 254] width 253 height 403
click at [872, 143] on div "# Use arguments with move statements to move farther. hero . moveRight ( 3 ) he…" at bounding box center [994, 254] width 253 height 403
click at [896, 450] on button "Run" at bounding box center [981, 448] width 285 height 27
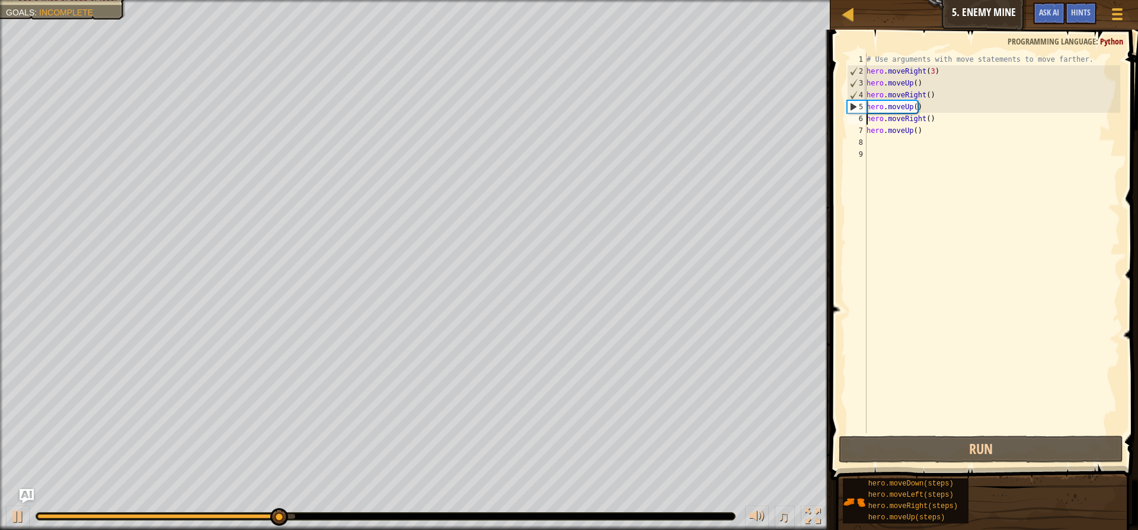
click at [923, 109] on div "# Use arguments with move statements to move farther. hero . moveRight ( 3 ) he…" at bounding box center [993, 254] width 257 height 403
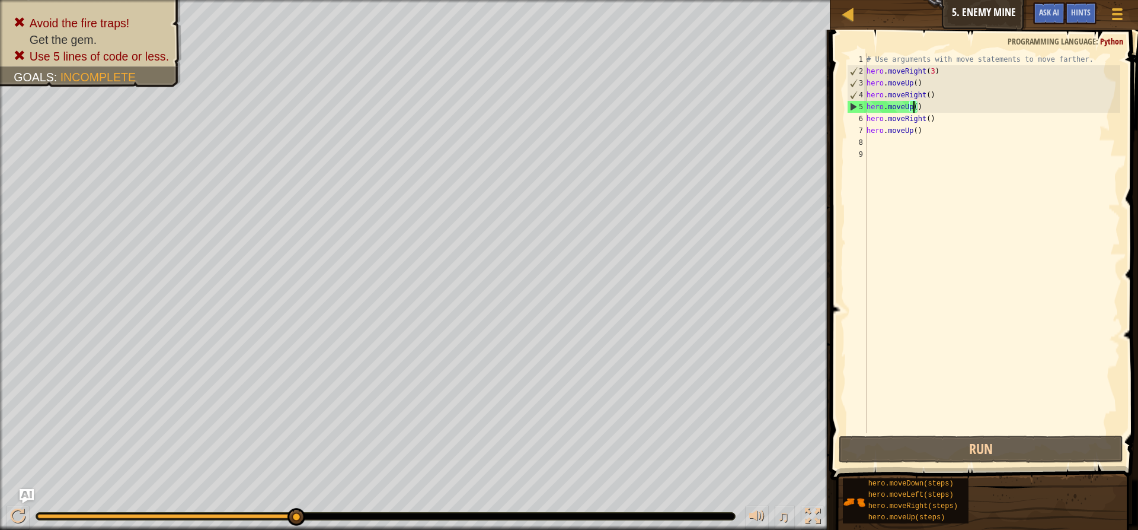
click at [914, 108] on div "# Use arguments with move statements to move farther. hero . moveRight ( 3 ) he…" at bounding box center [993, 254] width 257 height 403
click at [920, 110] on div "# Use arguments with move statements to move farther. hero . moveRight ( 3 ) he…" at bounding box center [993, 254] width 257 height 403
drag, startPoint x: 920, startPoint y: 107, endPoint x: 866, endPoint y: 113, distance: 53.6
click at [866, 113] on div "hero.moveUp() 1 2 3 4 5 6 7 8 9 # Use arguments with move statements to move fa…" at bounding box center [983, 242] width 276 height 379
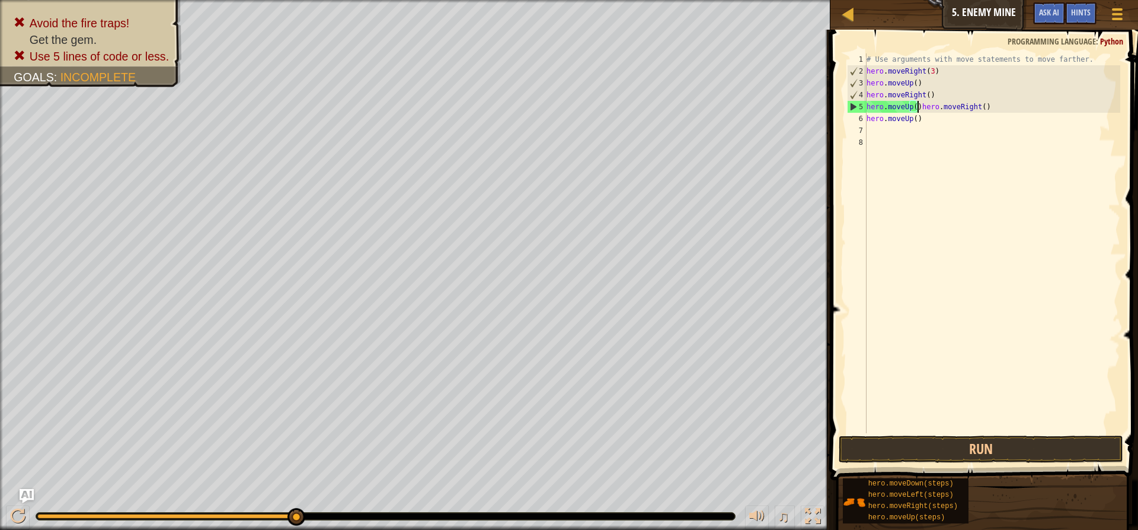
type textarea "hero.moveUp(hero.moveRight()"
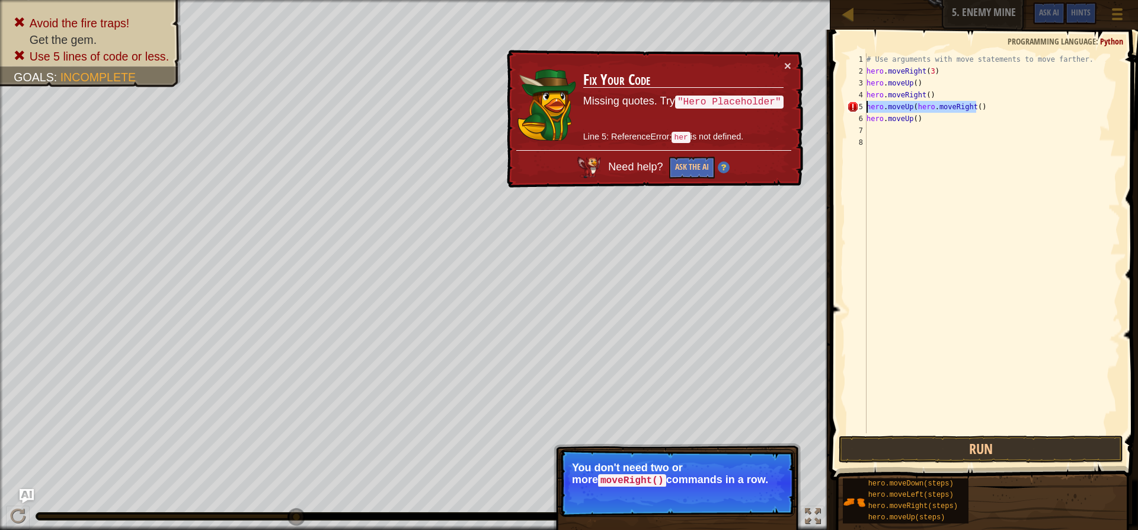
drag, startPoint x: 988, startPoint y: 107, endPoint x: 857, endPoint y: 106, distance: 131.6
click at [857, 106] on div "hero.moveUp(hero.moveRight() 1 2 3 4 5 6 7 8 # Use arguments with move statemen…" at bounding box center [983, 242] width 276 height 379
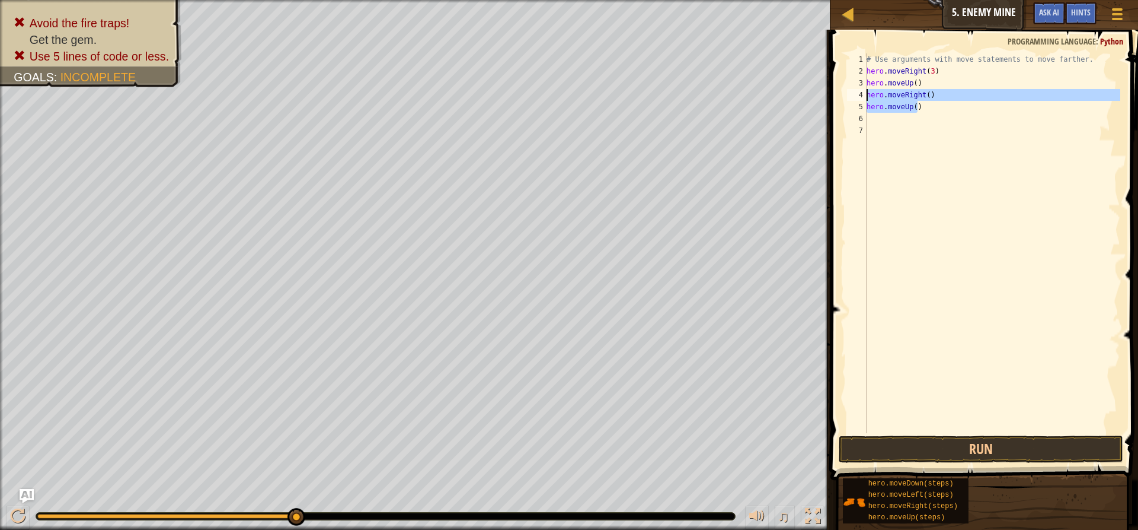
drag, startPoint x: 925, startPoint y: 107, endPoint x: 833, endPoint y: 100, distance: 92.1
click at [833, 100] on div "hero.moveRight() 1 2 3 4 5 6 7 # Use arguments with move statements to move far…" at bounding box center [982, 278] width 311 height 485
click at [833, 100] on span at bounding box center [985, 237] width 317 height 485
drag, startPoint x: 924, startPoint y: 113, endPoint x: 911, endPoint y: 104, distance: 15.8
click at [905, 104] on div "# Use arguments with move statements to move farther. hero . moveRight ( 3 ) he…" at bounding box center [993, 254] width 257 height 403
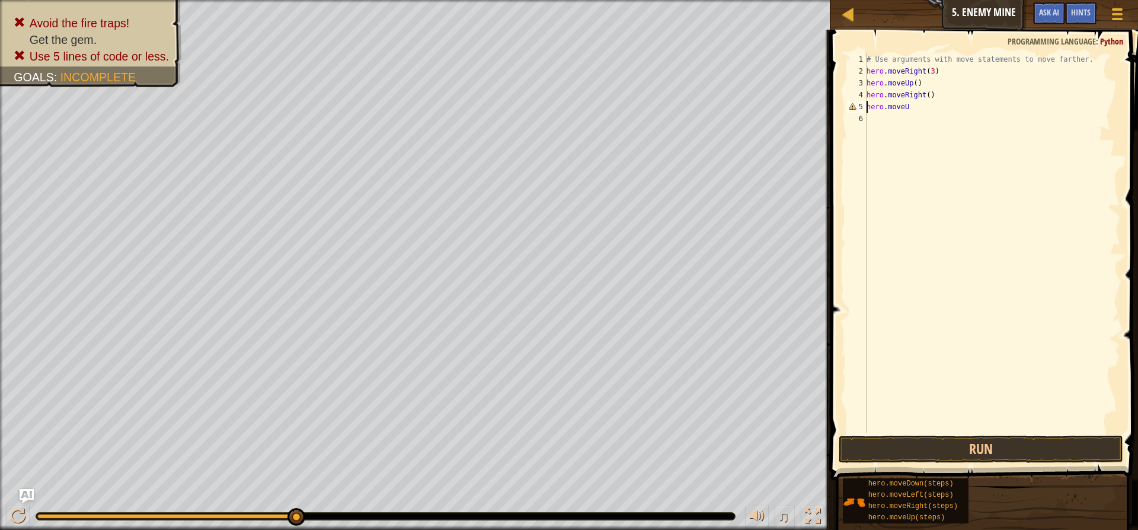
click at [912, 106] on div "# Use arguments with move statements to move farther. hero . moveRight ( 3 ) he…" at bounding box center [993, 254] width 257 height 403
type textarea "h"
click at [911, 458] on button "Run" at bounding box center [981, 448] width 285 height 27
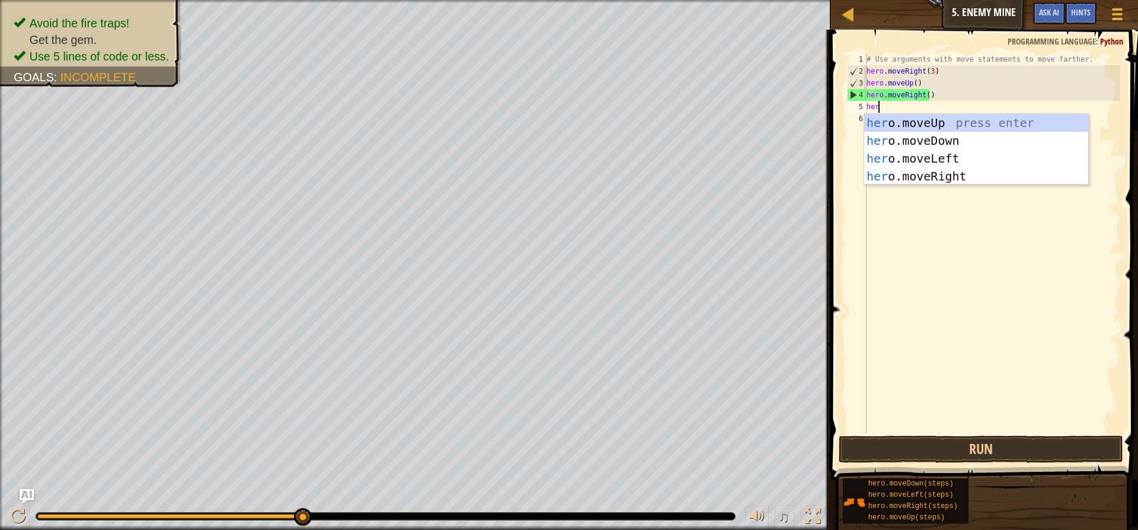
type textarea "hero"
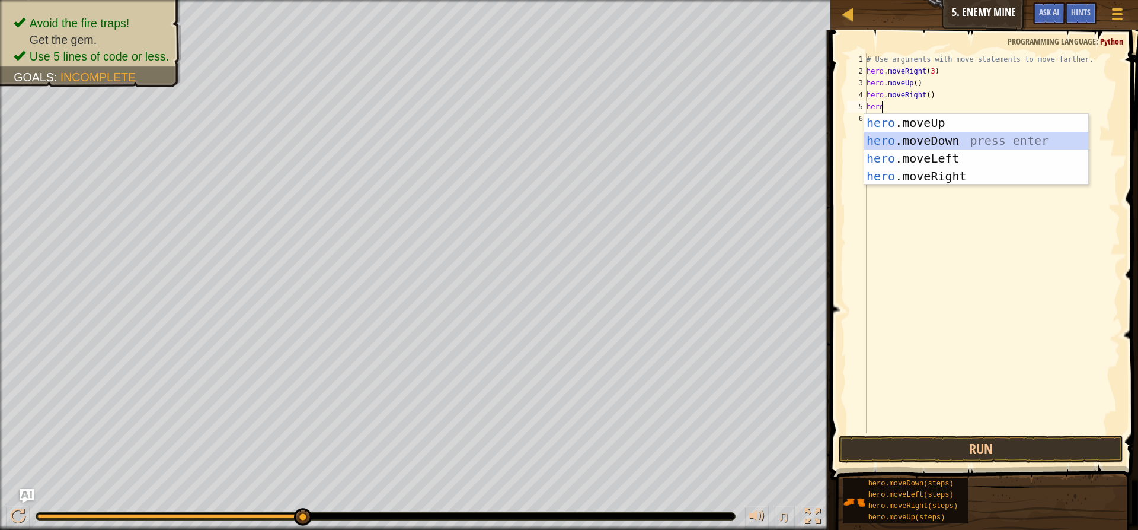
click at [950, 141] on div "hero .moveUp press enter hero .moveDown press enter hero .moveLeft press enter …" at bounding box center [977, 167] width 224 height 107
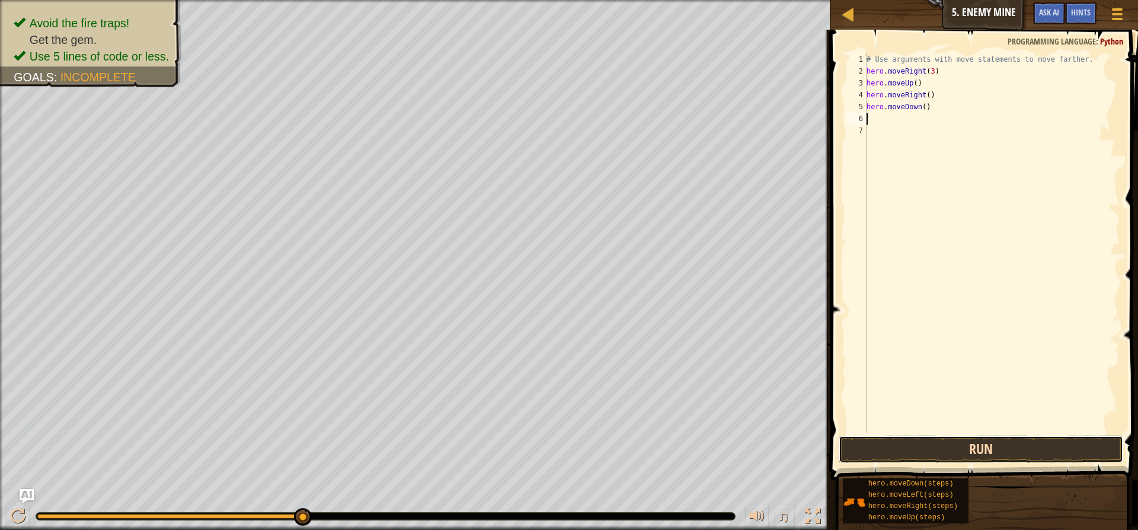
click at [932, 451] on button "Run" at bounding box center [981, 448] width 285 height 27
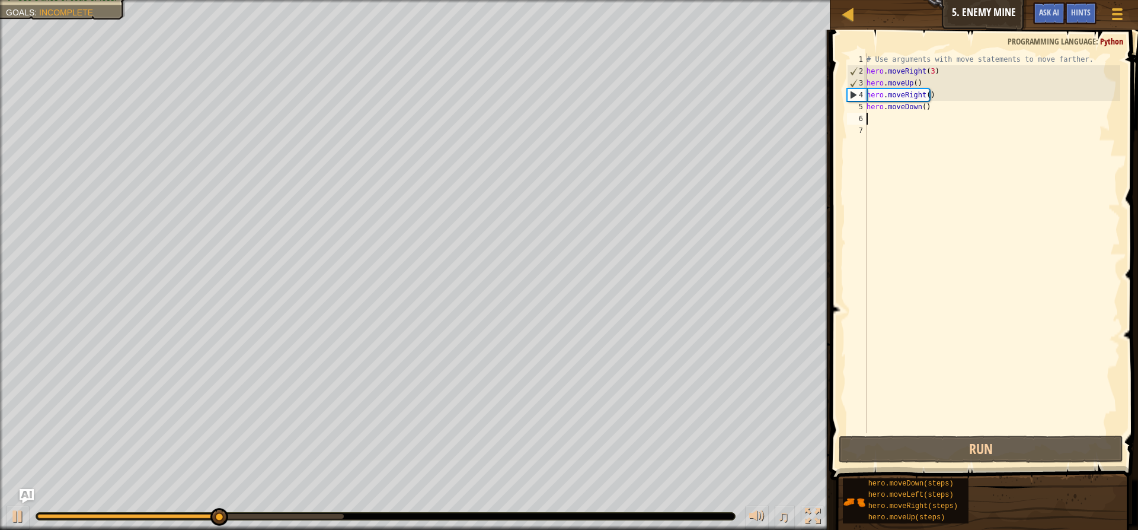
click at [921, 111] on div "# Use arguments with move statements to move farther. hero . moveRight ( 3 ) he…" at bounding box center [993, 254] width 257 height 403
type textarea "hero.moveDown(2)"
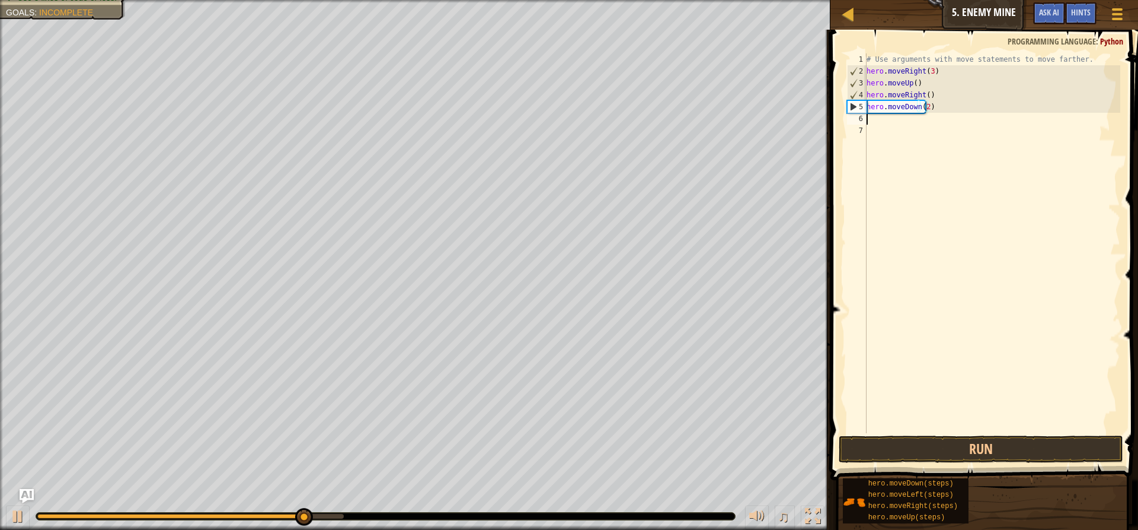
click at [882, 121] on div "# Use arguments with move statements to move farther. hero . moveRight ( 3 ) he…" at bounding box center [993, 254] width 257 height 403
click at [927, 444] on button "Run" at bounding box center [981, 448] width 285 height 27
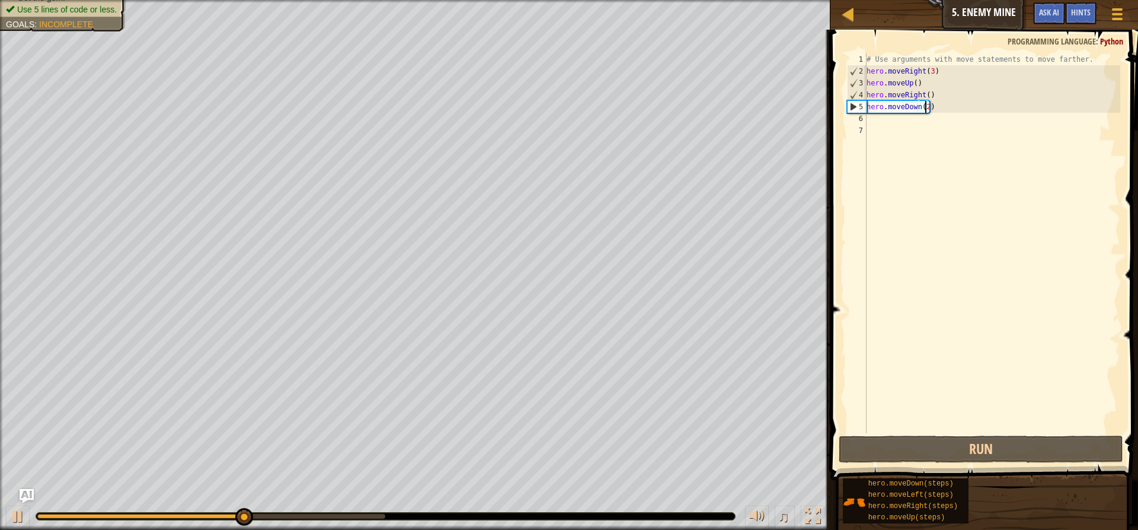
click at [926, 111] on div "# Use arguments with move statements to move farther. hero . moveRight ( 3 ) he…" at bounding box center [993, 254] width 257 height 403
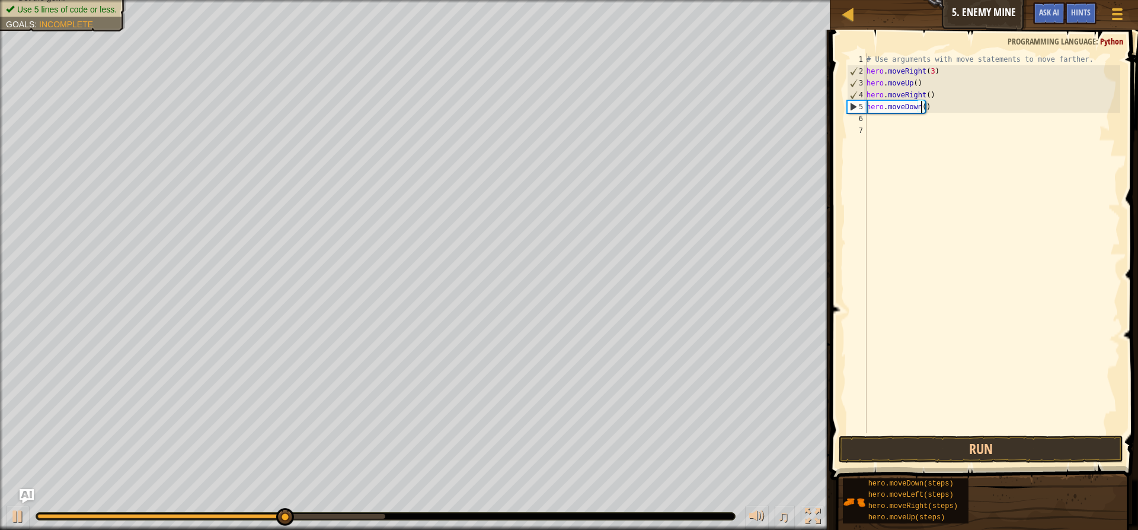
type textarea "hero.moveDown(3)"
click at [941, 152] on div "# Use arguments with move statements to move farther. hero . moveRight ( 3 ) he…" at bounding box center [993, 254] width 257 height 403
click at [953, 449] on button "Run" at bounding box center [981, 448] width 285 height 27
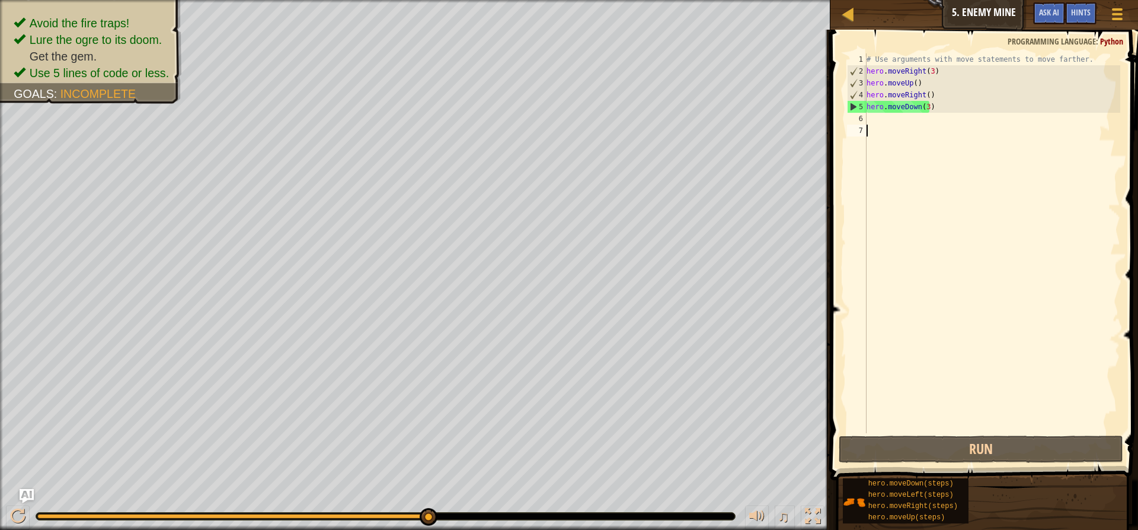
click at [879, 125] on div "# Use arguments with move statements to move farther. hero . moveRight ( 3 ) he…" at bounding box center [993, 254] width 257 height 403
click at [877, 120] on div "# Use arguments with move statements to move farther. hero . moveRight ( 3 ) he…" at bounding box center [993, 254] width 257 height 403
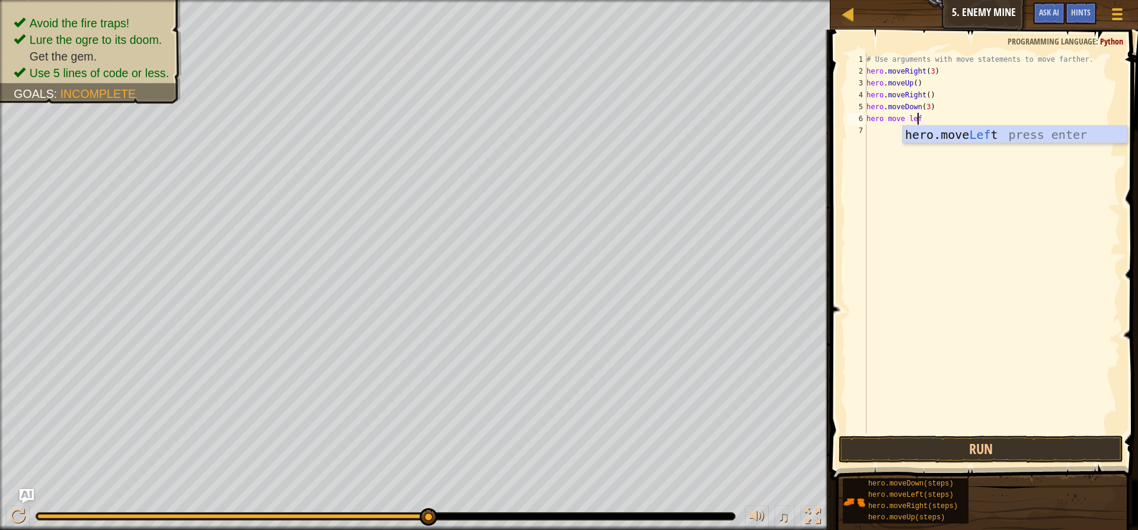
scroll to position [5, 4]
type textarea "hero move left"
click at [940, 132] on div "hero.move Left press enter" at bounding box center [1015, 152] width 224 height 53
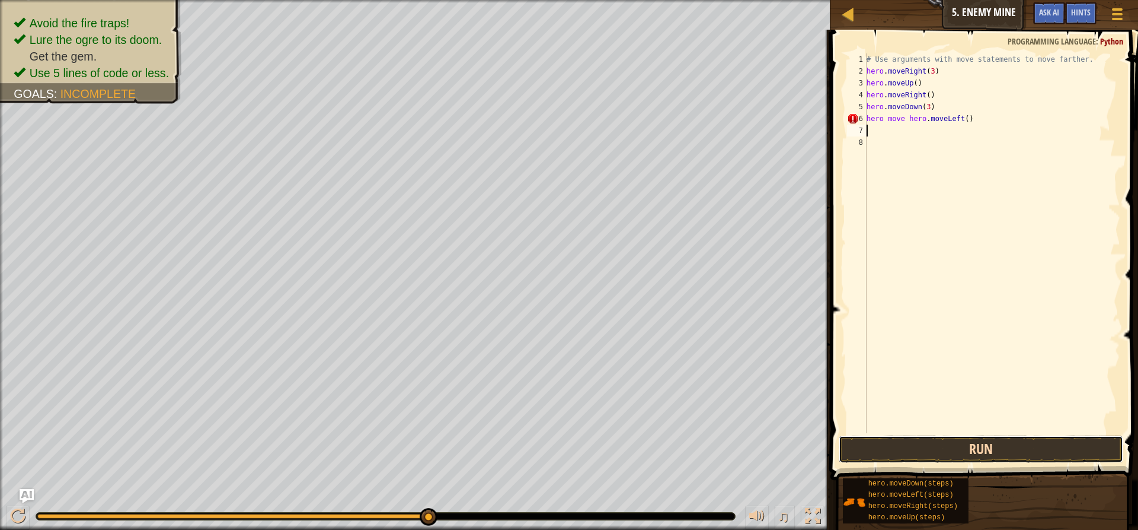
click at [984, 450] on button "Run" at bounding box center [981, 448] width 285 height 27
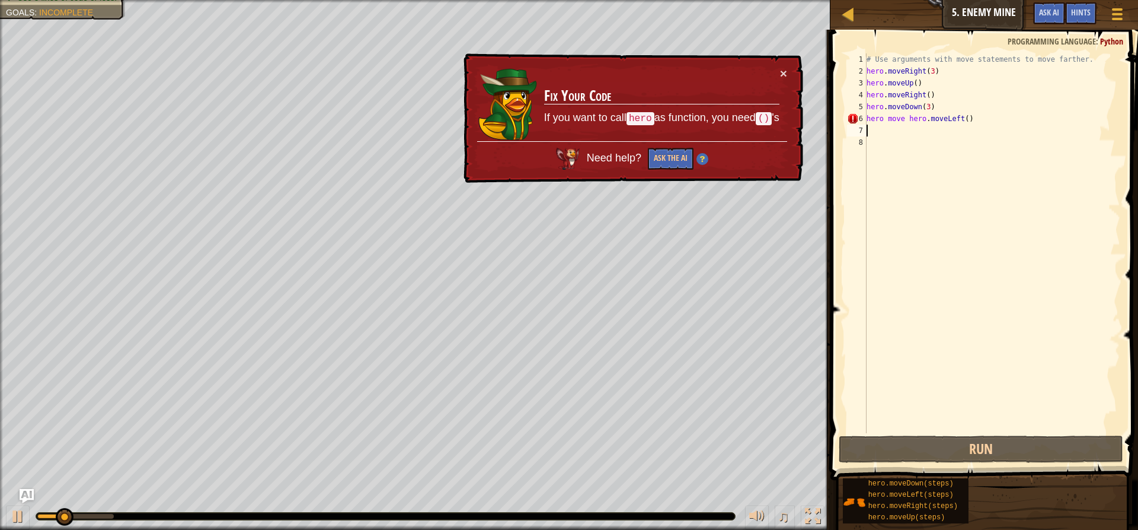
click at [774, 65] on div "× Fix Your Code If you want to call hero as function, you need () 's Need help?…" at bounding box center [632, 118] width 342 height 130
click at [784, 73] on button "×" at bounding box center [783, 73] width 7 height 12
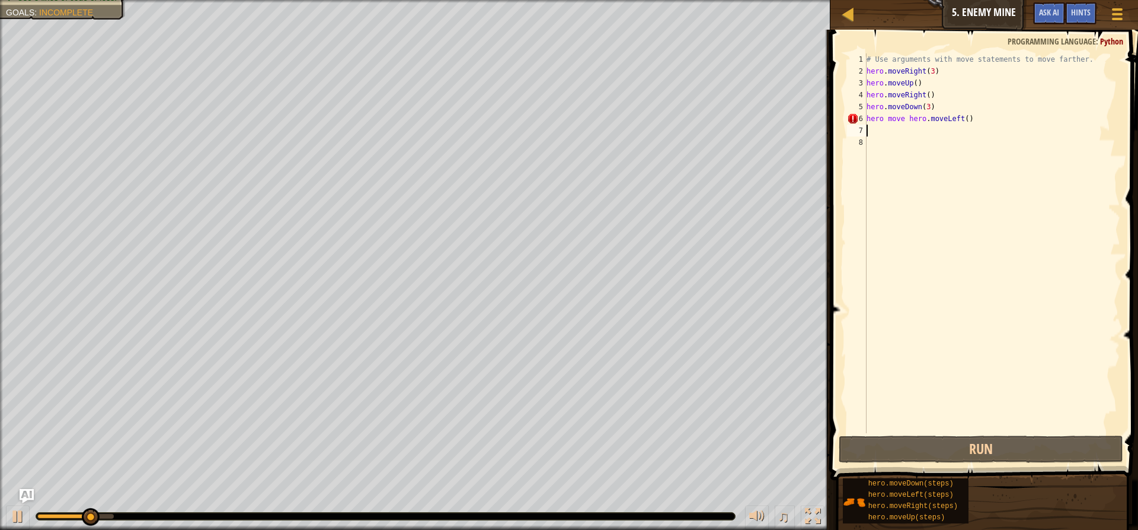
drag, startPoint x: 1003, startPoint y: 126, endPoint x: 881, endPoint y: 132, distance: 122.3
click at [881, 132] on div "# Use arguments with move statements to move farther. hero . moveRight ( 3 ) he…" at bounding box center [993, 254] width 257 height 403
click at [972, 118] on div "# Use arguments with move statements to move farther. hero . moveRight ( 3 ) he…" at bounding box center [993, 254] width 257 height 403
type textarea "hero move hero.moveLeft()"
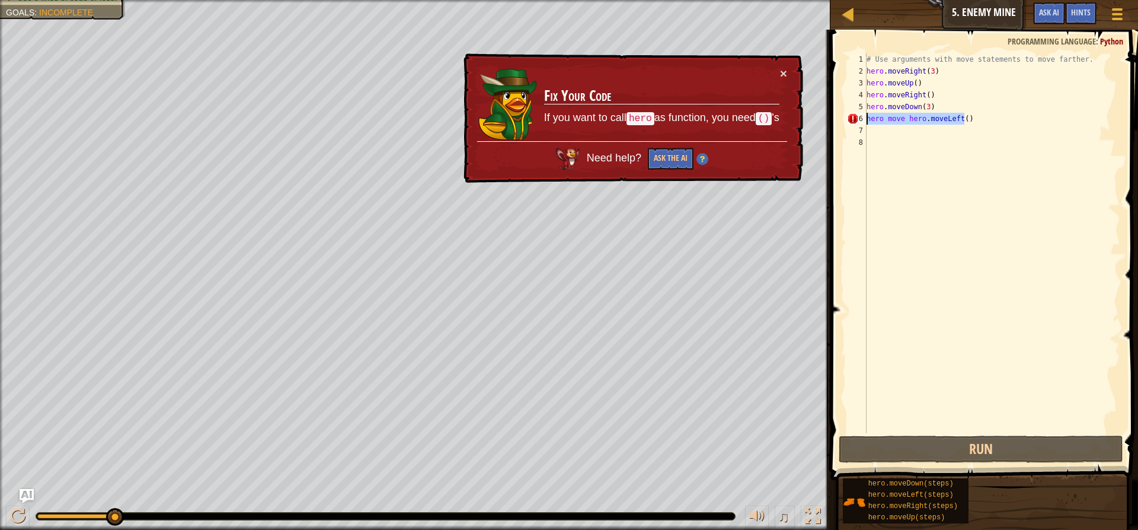
drag, startPoint x: 972, startPoint y: 118, endPoint x: 849, endPoint y: 120, distance: 122.8
click at [849, 120] on div "hero move hero.moveLeft() 1 2 3 4 5 6 7 8 # Use arguments with move statements …" at bounding box center [983, 242] width 276 height 379
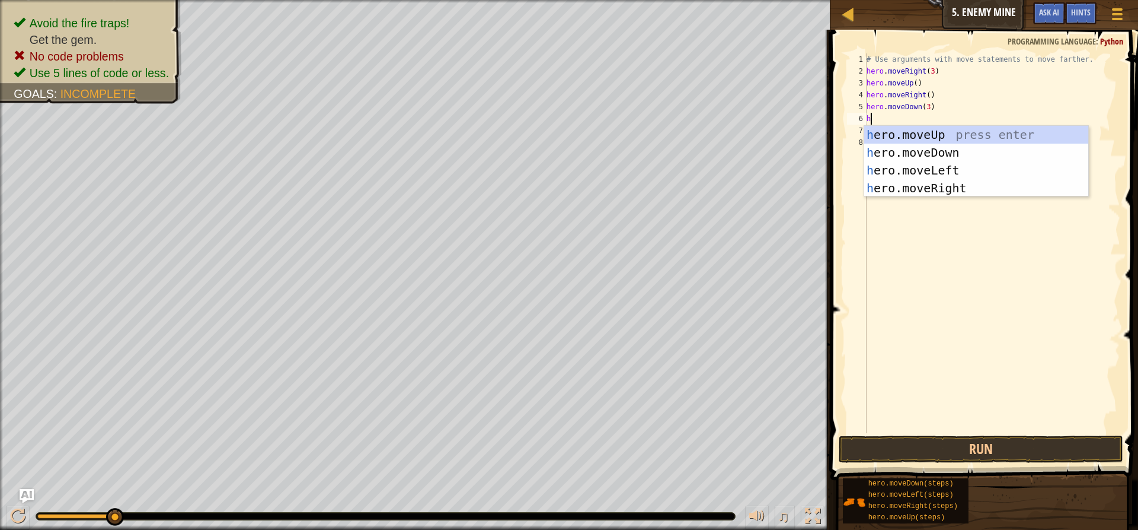
type textarea "her"
click at [898, 171] on div "her o.moveUp press enter her o.moveDown press enter her o.moveLeft press enter …" at bounding box center [977, 179] width 224 height 107
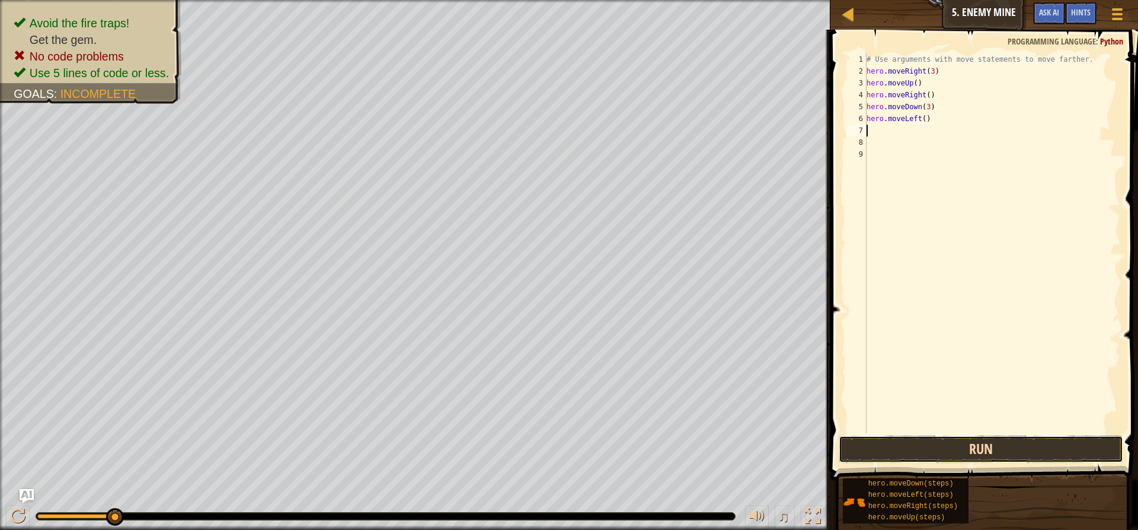
click at [895, 454] on button "Run" at bounding box center [981, 448] width 285 height 27
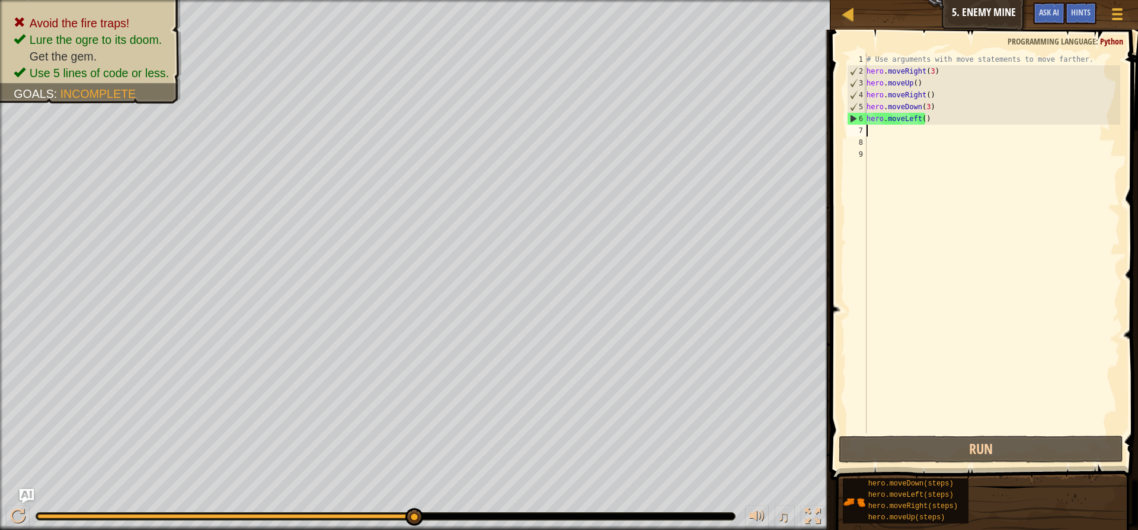
click at [936, 124] on div "# Use arguments with move statements to move farther. hero . moveRight ( 3 ) he…" at bounding box center [993, 254] width 257 height 403
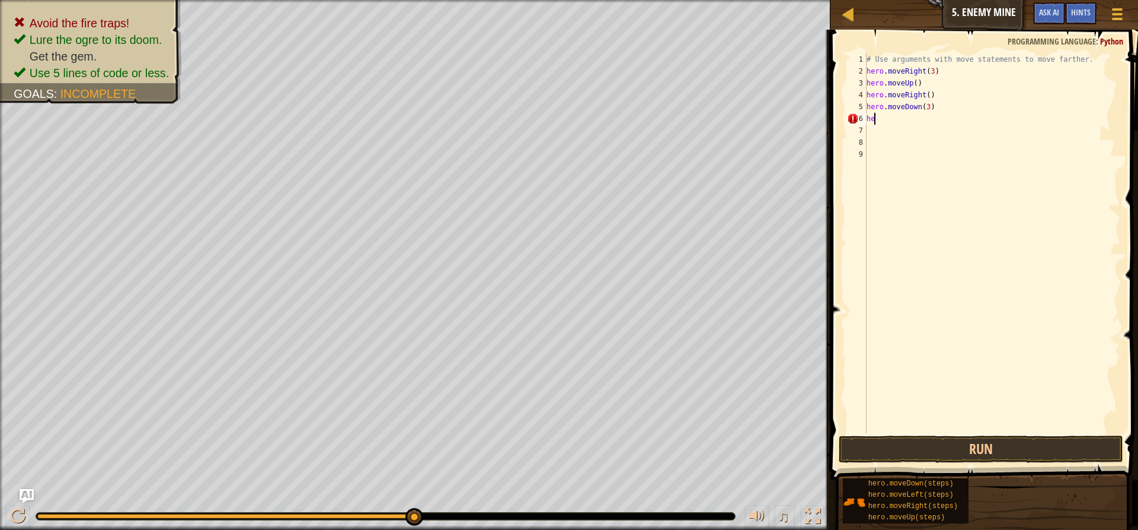
type textarea "h"
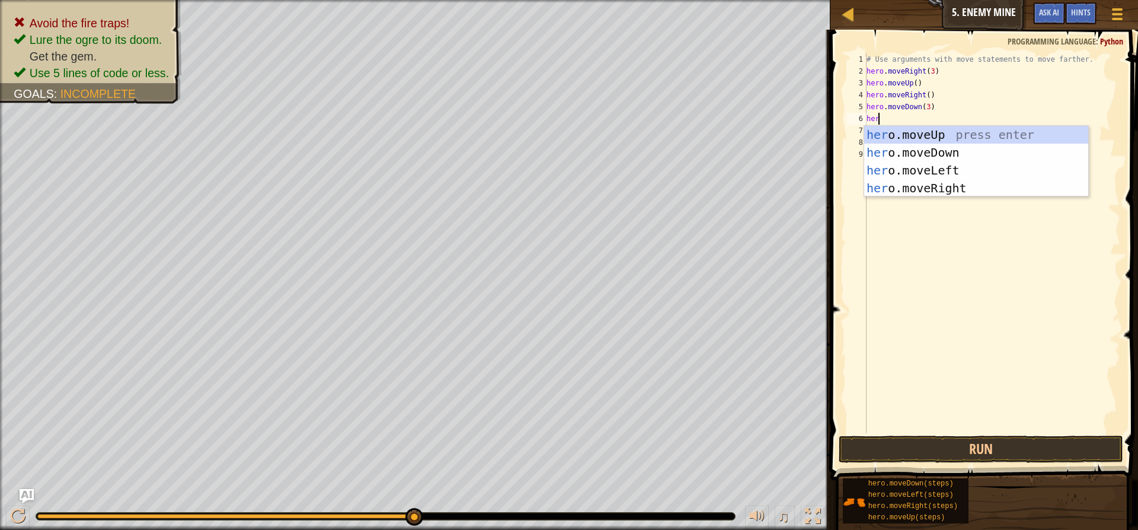
type textarea "hero"
click at [927, 190] on div "hero .moveUp press enter hero .moveDown press enter hero .moveLeft press enter …" at bounding box center [977, 179] width 224 height 107
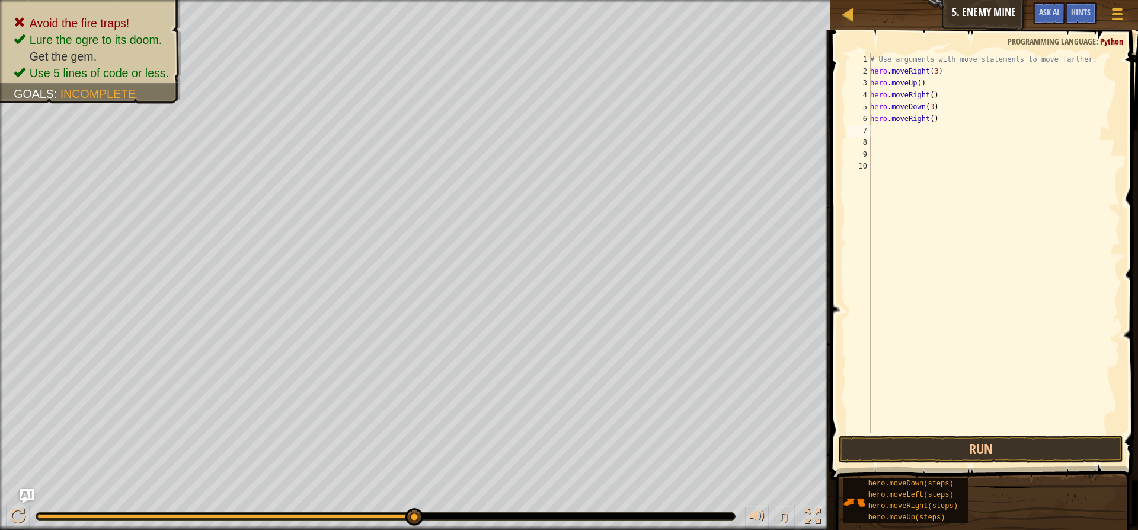
scroll to position [5, 0]
click at [933, 445] on button "Run" at bounding box center [981, 448] width 285 height 27
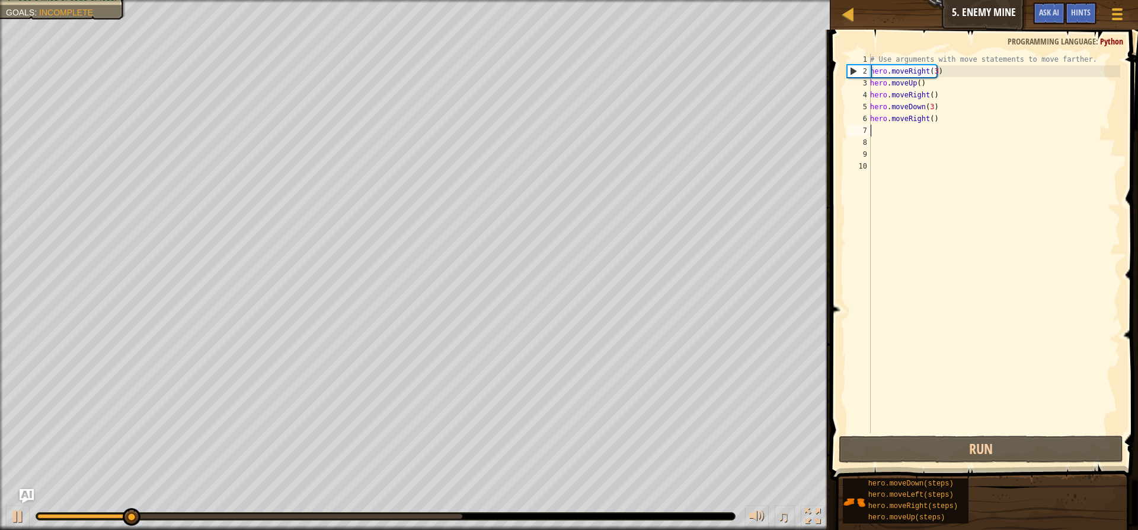
click at [929, 121] on div "# Use arguments with move statements to move farther. hero . moveRight ( 3 ) he…" at bounding box center [994, 254] width 253 height 403
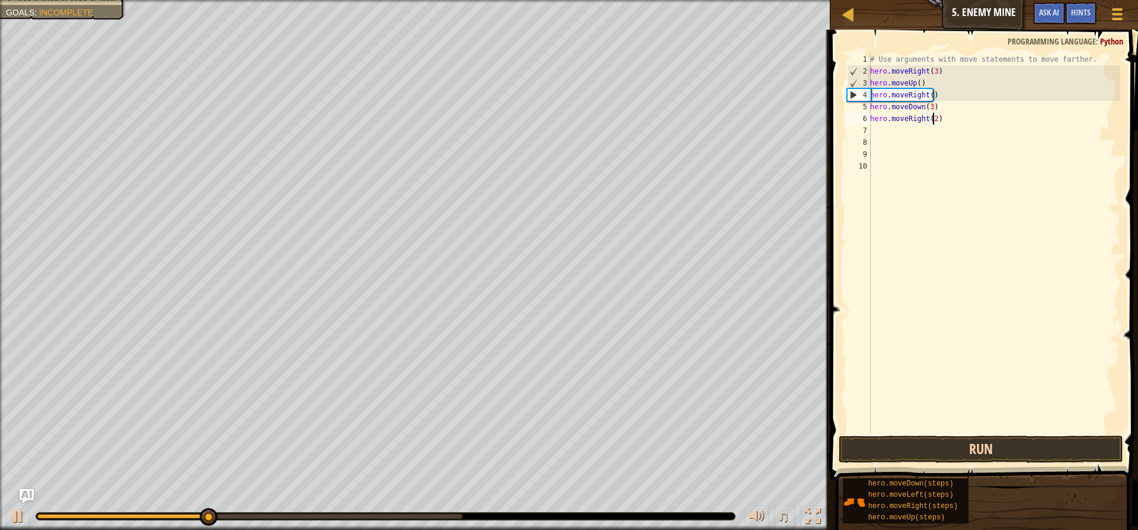
type textarea "hero.moveRight(2)"
click at [966, 447] on button "Run" at bounding box center [981, 448] width 285 height 27
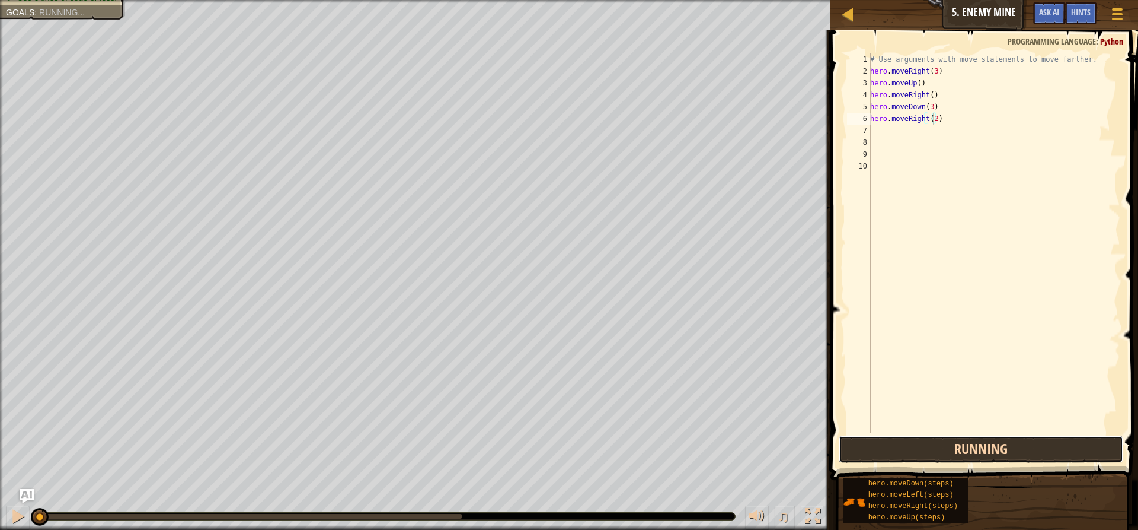
click at [966, 447] on button "Running" at bounding box center [981, 448] width 285 height 27
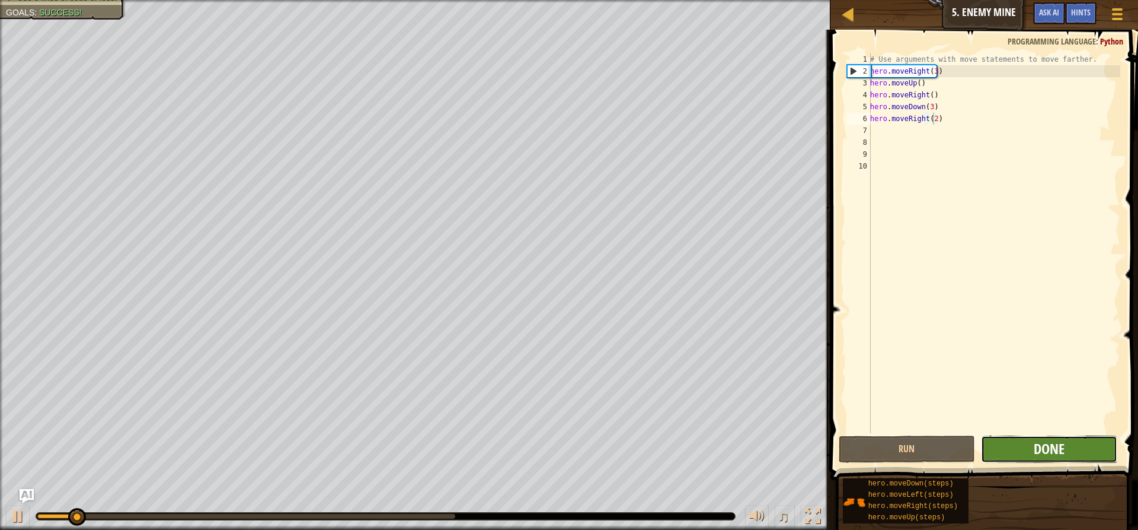
click at [1039, 448] on span "Done" at bounding box center [1049, 448] width 31 height 19
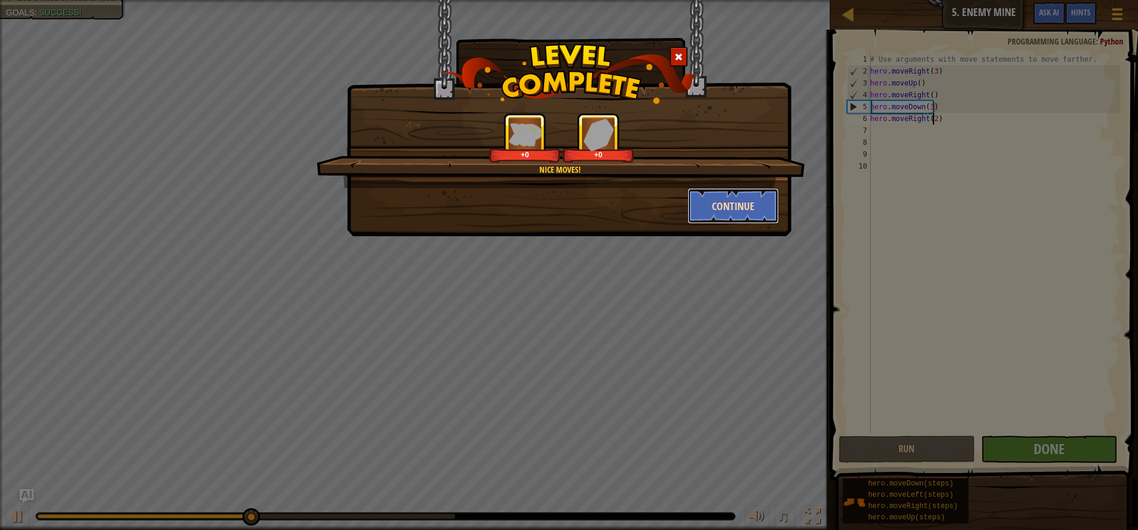
click at [717, 205] on button "Continue" at bounding box center [734, 206] width 92 height 36
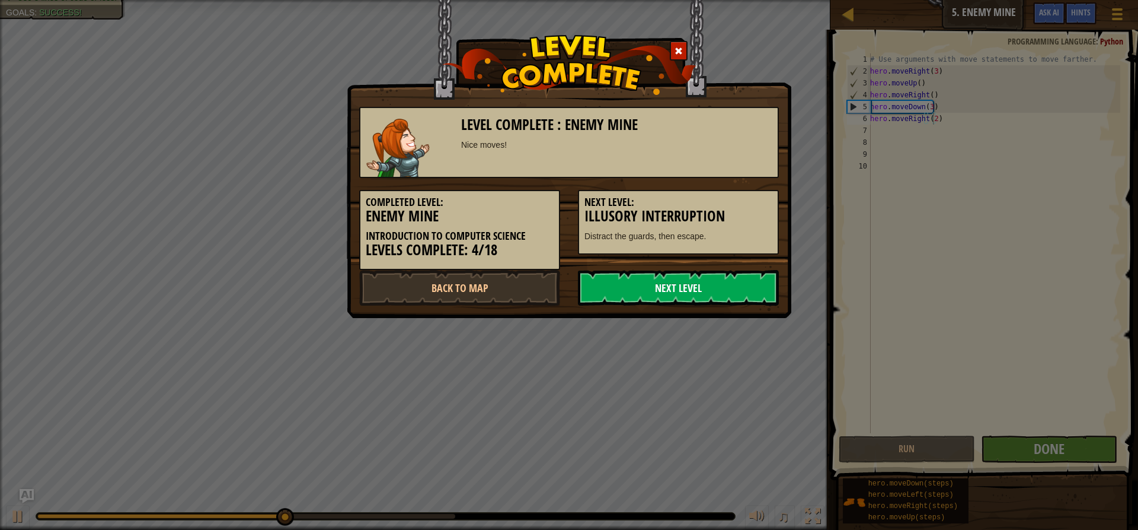
click at [687, 285] on link "Next Level" at bounding box center [678, 288] width 201 height 36
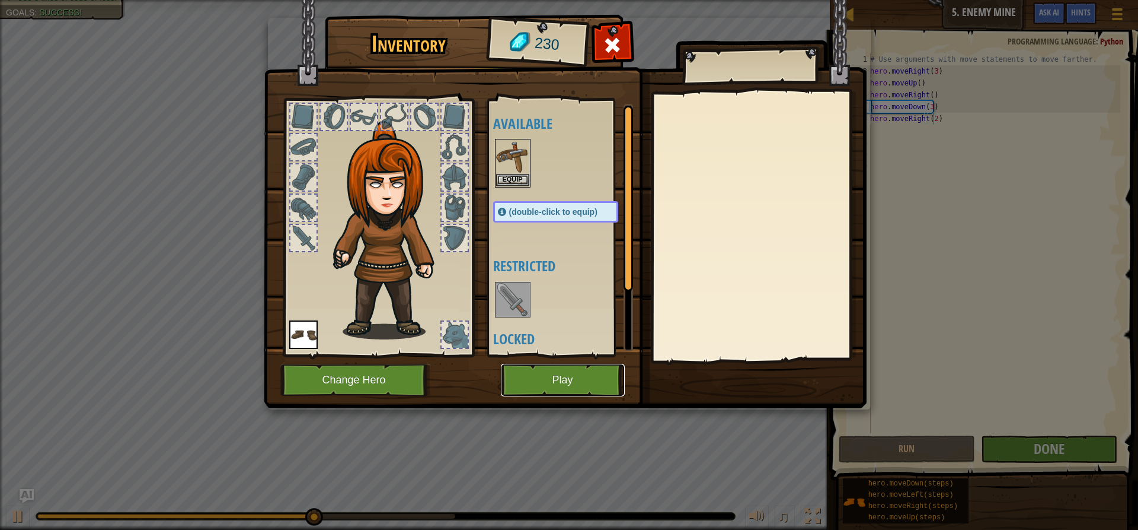
click at [570, 384] on button "Play" at bounding box center [563, 379] width 124 height 33
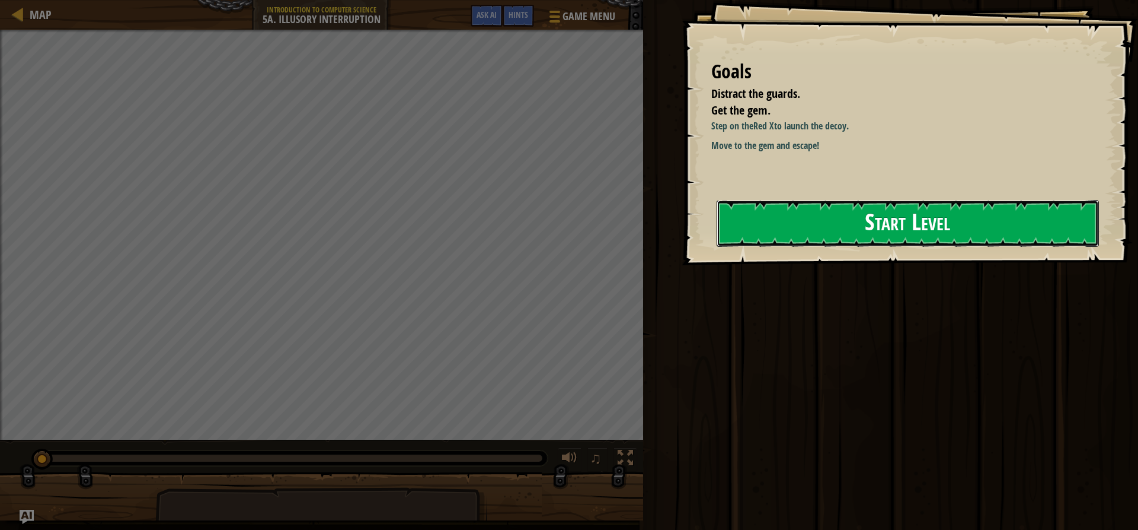
click at [813, 224] on button "Start Level" at bounding box center [908, 223] width 382 height 47
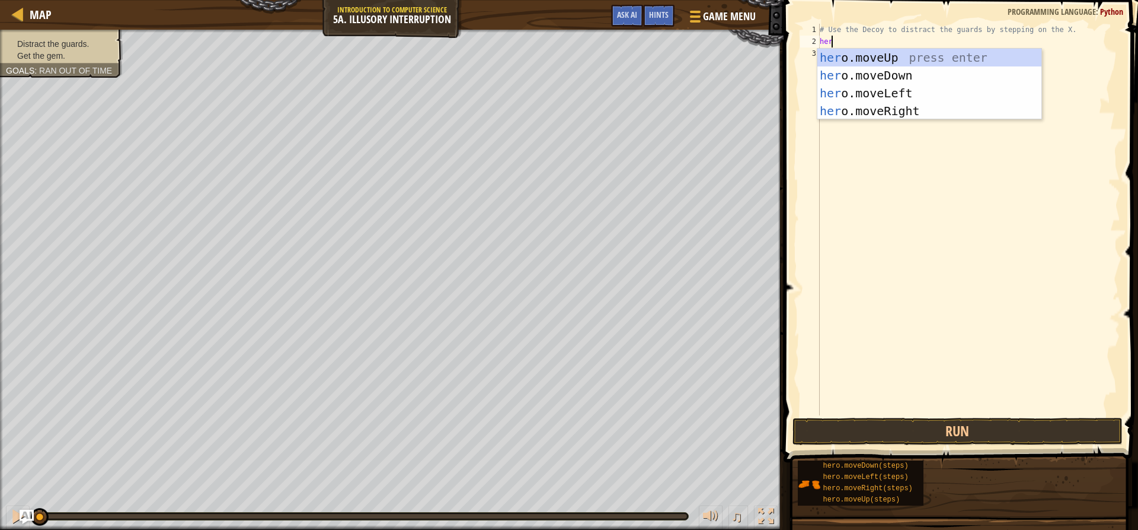
scroll to position [5, 1]
type textarea "hero"
click at [883, 53] on div "hero .moveUp press enter hero .moveDown press enter hero .moveLeft press enter …" at bounding box center [930, 102] width 224 height 107
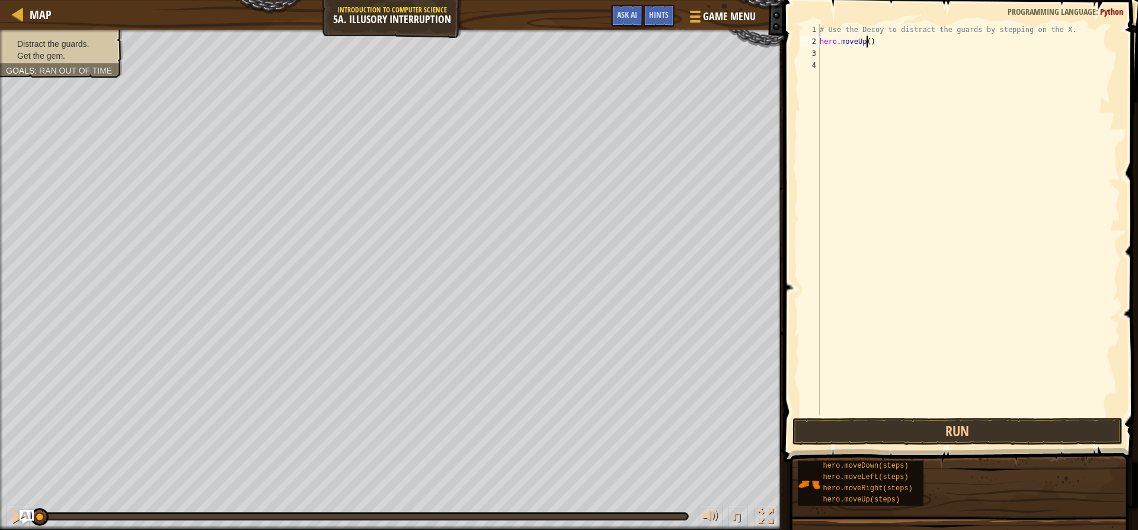
click at [867, 40] on div "# Use the Decoy to distract the guards by stepping on the X. hero . moveUp ( )" at bounding box center [969, 231] width 303 height 415
click at [948, 434] on button "Run" at bounding box center [958, 430] width 330 height 27
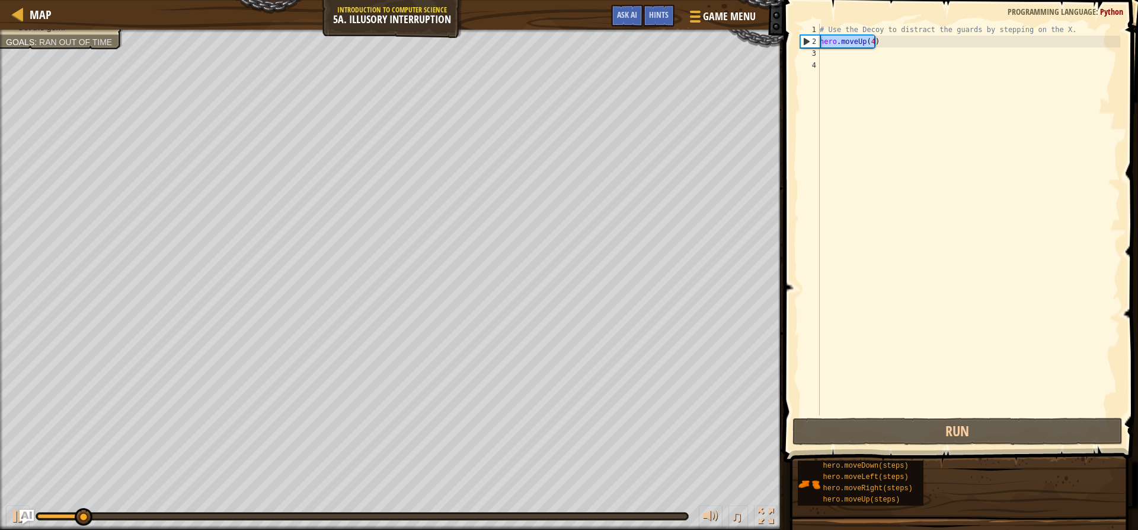
drag, startPoint x: 876, startPoint y: 43, endPoint x: 779, endPoint y: 50, distance: 97.5
click at [787, 50] on div "hero.moveUp(4) 1 2 3 4 # Use the Decoy to distract the guards by stepping on th…" at bounding box center [959, 254] width 358 height 497
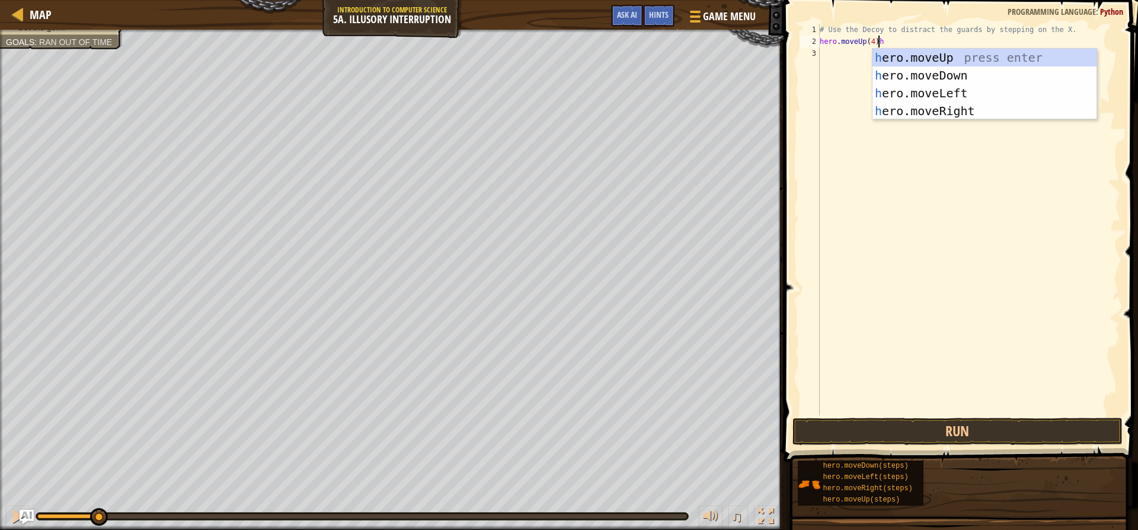
type textarea "hero.moveUp(4)her"
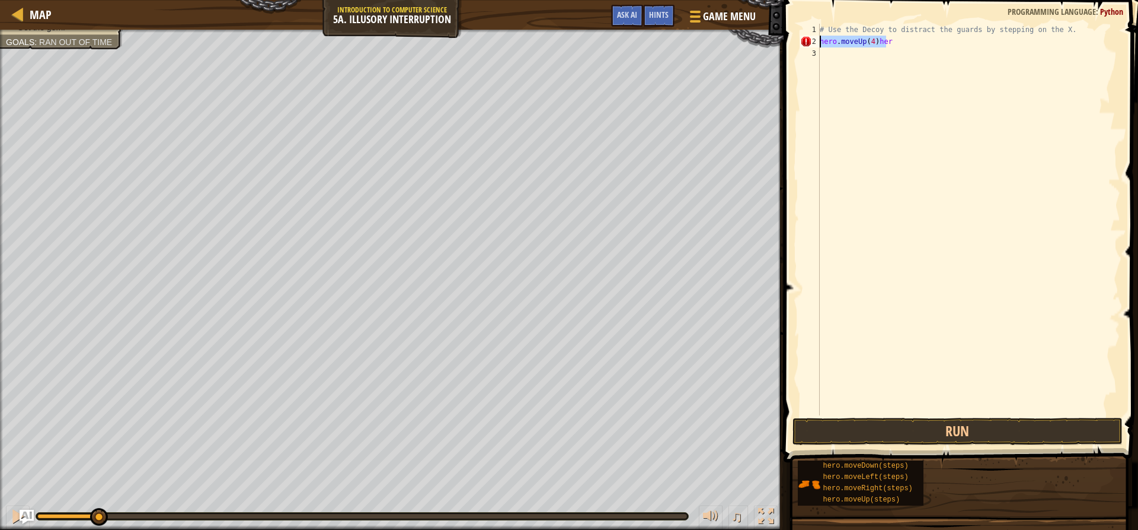
click at [772, 46] on div "Map Introduction to Computer Science 5a. Illusory Interruption Game Menu Done H…" at bounding box center [569, 265] width 1138 height 530
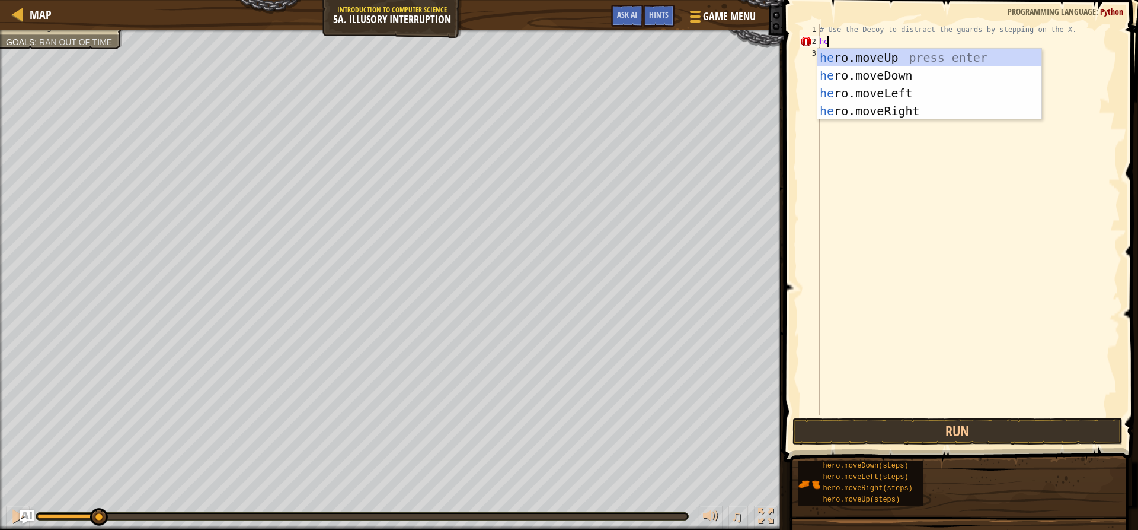
type textarea "her"
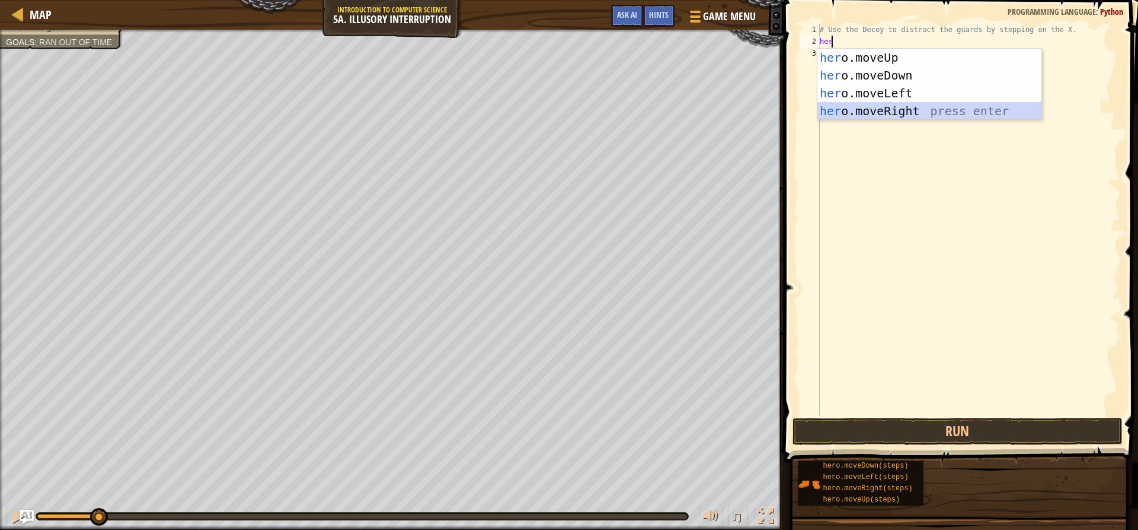
click at [862, 108] on div "her o.moveUp press enter her o.moveDown press enter her o.moveLeft press enter …" at bounding box center [930, 102] width 224 height 107
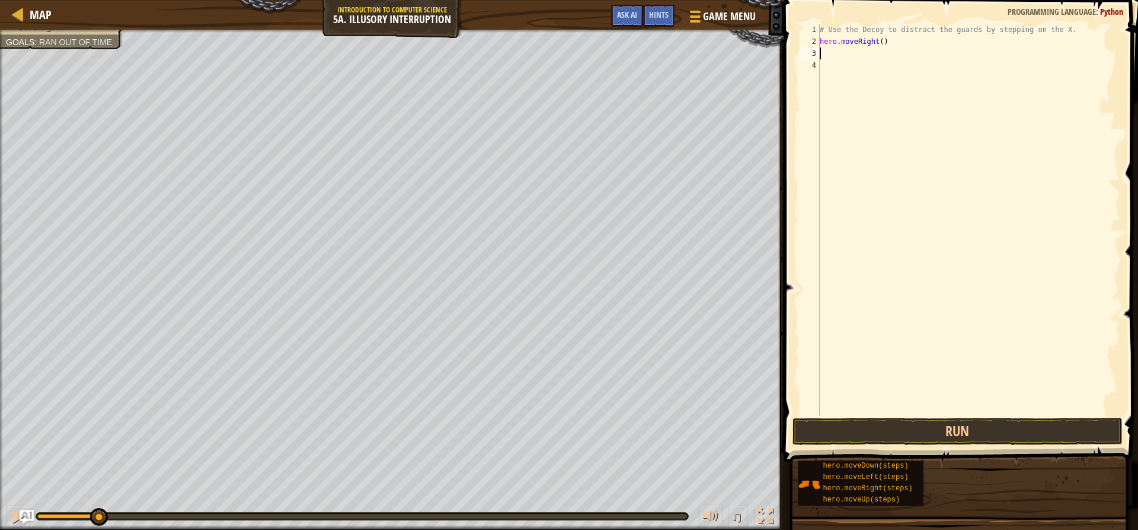
click at [877, 43] on div "# Use the Decoy to distract the guards by stepping on the X. hero . moveRight (…" at bounding box center [969, 231] width 303 height 415
click at [880, 43] on div "# Use the Decoy to distract the guards by stepping on the X. hero . moveRight (…" at bounding box center [969, 231] width 303 height 415
click at [929, 425] on button "Run" at bounding box center [958, 430] width 330 height 27
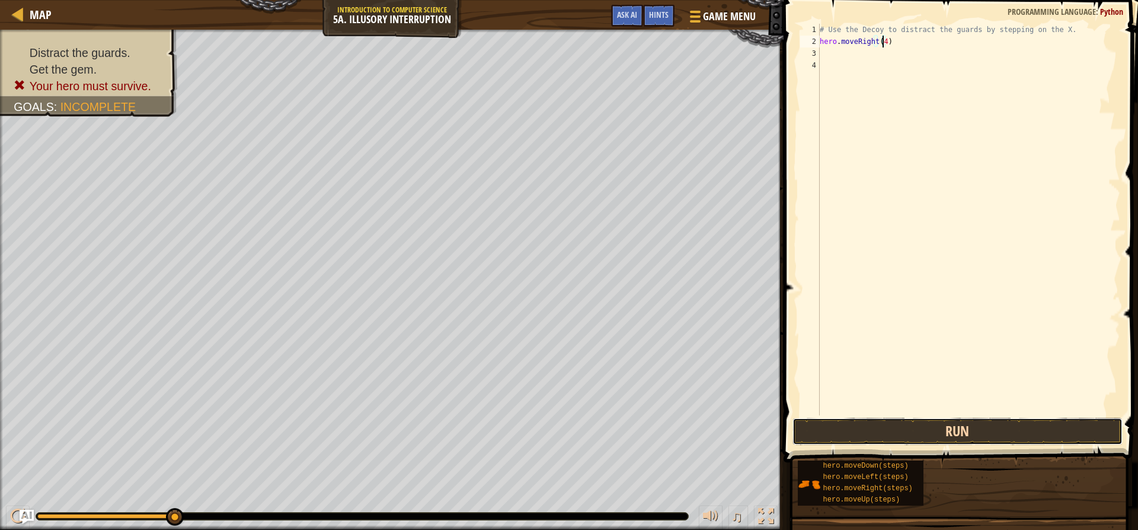
click at [843, 426] on button "Run" at bounding box center [958, 430] width 330 height 27
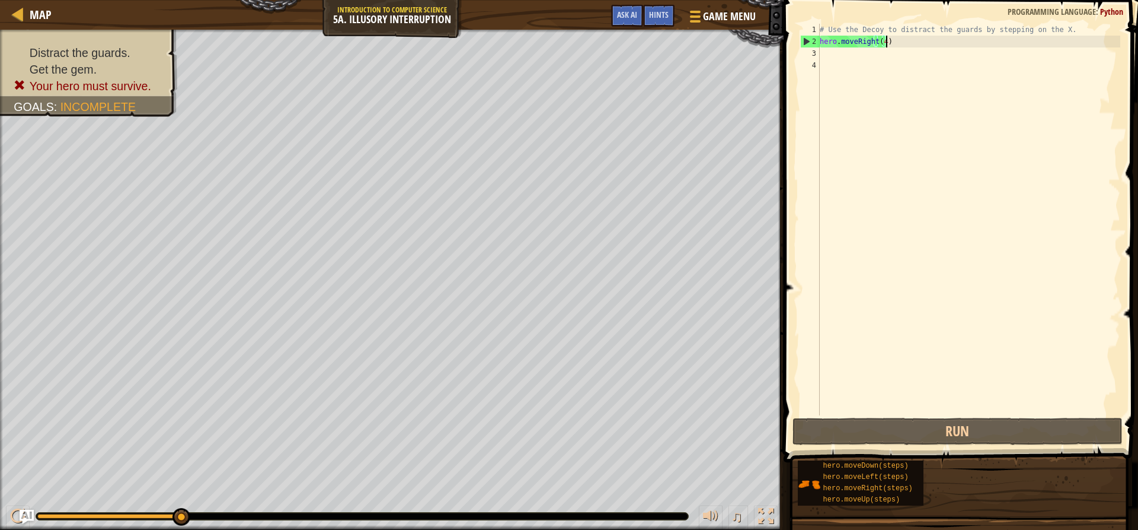
click at [905, 41] on div "# Use the Decoy to distract the guards by stepping on the X. hero . moveRight (…" at bounding box center [969, 231] width 303 height 415
drag, startPoint x: 895, startPoint y: 43, endPoint x: 883, endPoint y: 44, distance: 12.5
click at [883, 44] on div "# Use the Decoy to distract the guards by stepping on the X. hero . moveRight (…" at bounding box center [969, 231] width 303 height 415
click at [883, 44] on div "# Use the Decoy to distract the guards by stepping on the X. hero . moveRight (…" at bounding box center [969, 219] width 303 height 391
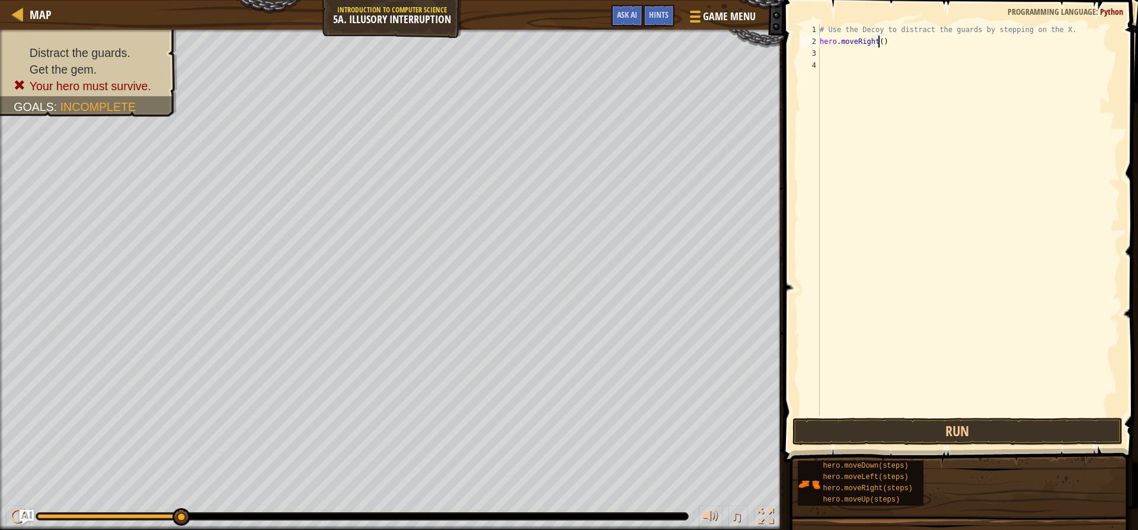
type textarea "hero.moveRight(1)"
click at [840, 52] on div "# Use the Decoy to distract the guards by stepping on the X. hero . moveRight (…" at bounding box center [969, 231] width 303 height 415
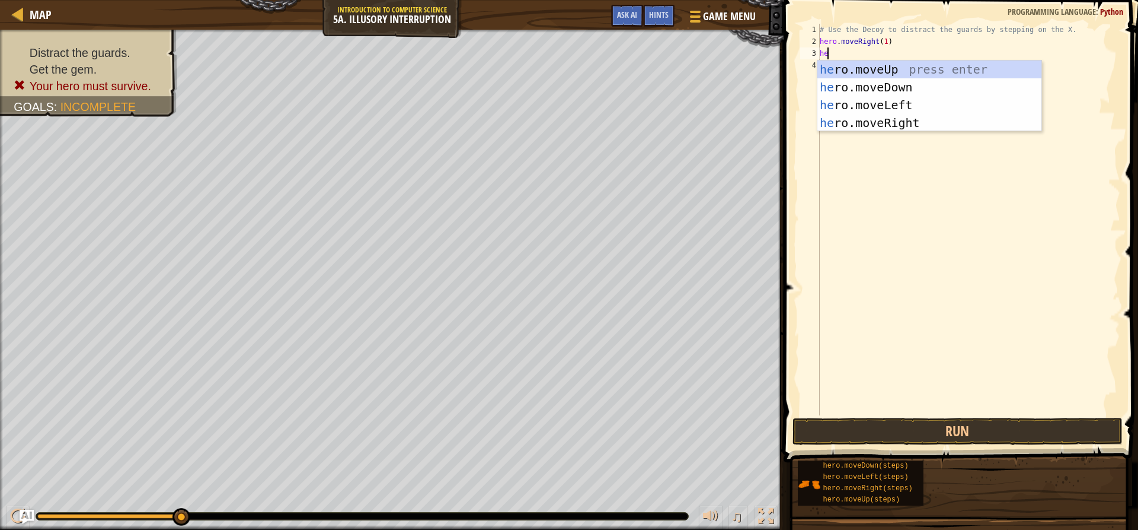
scroll to position [5, 1]
type textarea "hero"
click at [869, 87] on div "hero .moveUp press enter hero .moveDown press enter hero .moveLeft press enter …" at bounding box center [930, 113] width 224 height 107
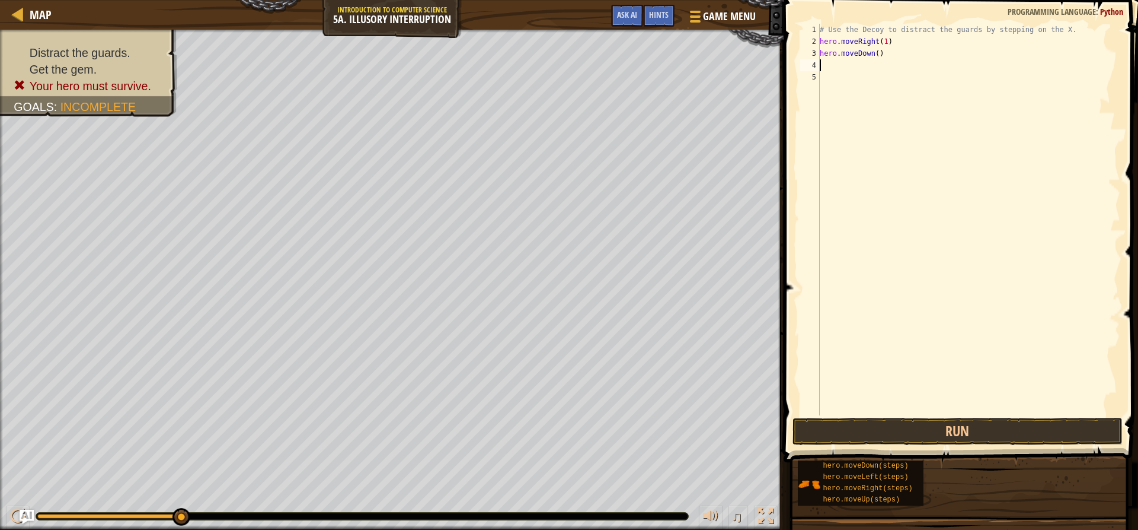
scroll to position [5, 0]
click at [930, 426] on button "Run" at bounding box center [958, 430] width 330 height 27
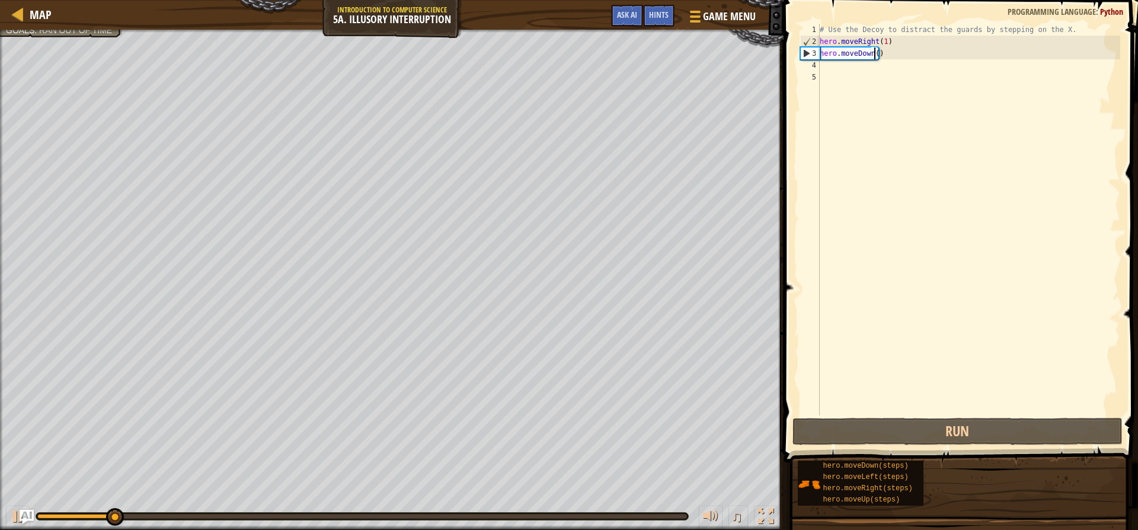
click at [875, 53] on div "# Use the Decoy to distract the guards by stepping on the X. hero . moveRight (…" at bounding box center [969, 231] width 303 height 415
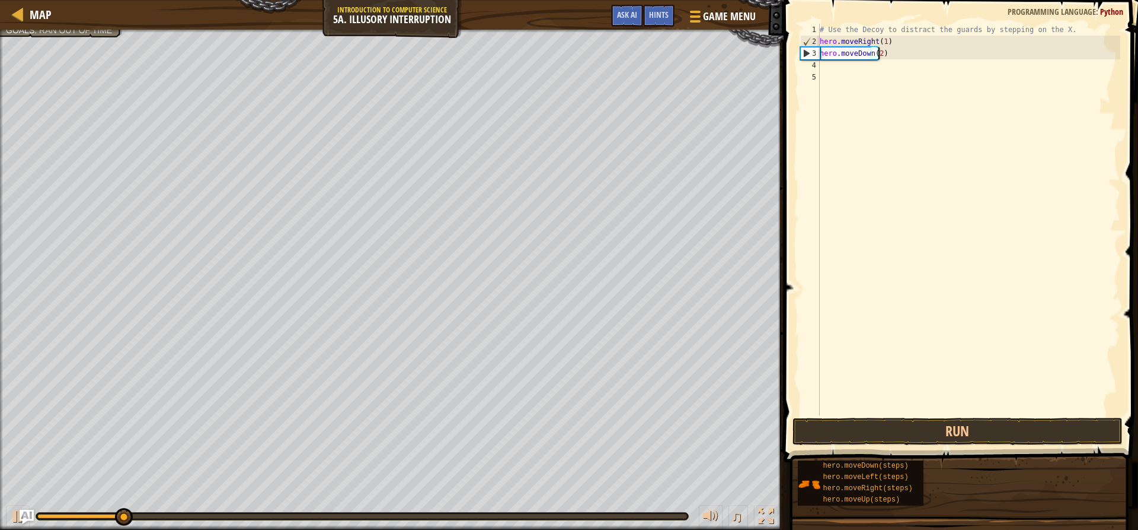
scroll to position [5, 5]
type textarea "hero.moveDown(2)"
click at [958, 432] on button "Run" at bounding box center [958, 430] width 330 height 27
